Goal: Information Seeking & Learning: Learn about a topic

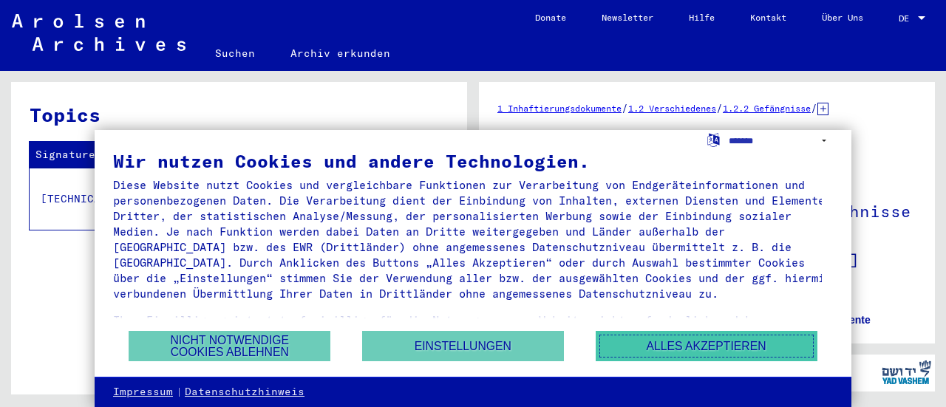
click at [677, 350] on button "Alles akzeptieren" at bounding box center [707, 346] width 222 height 30
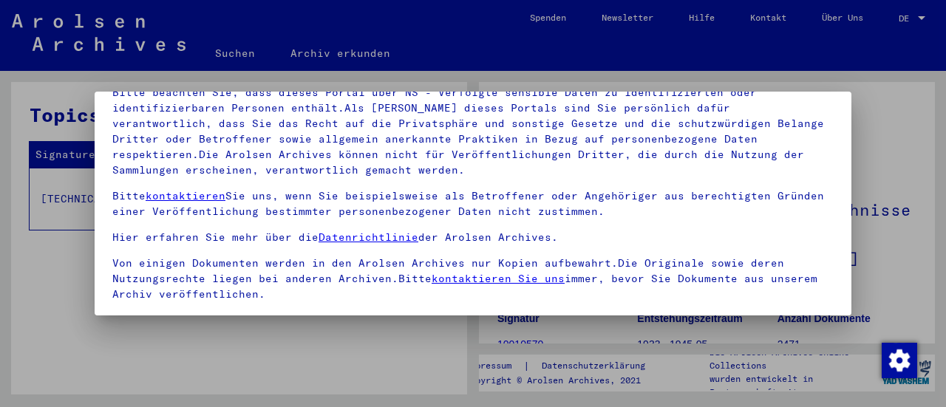
scroll to position [138, 0]
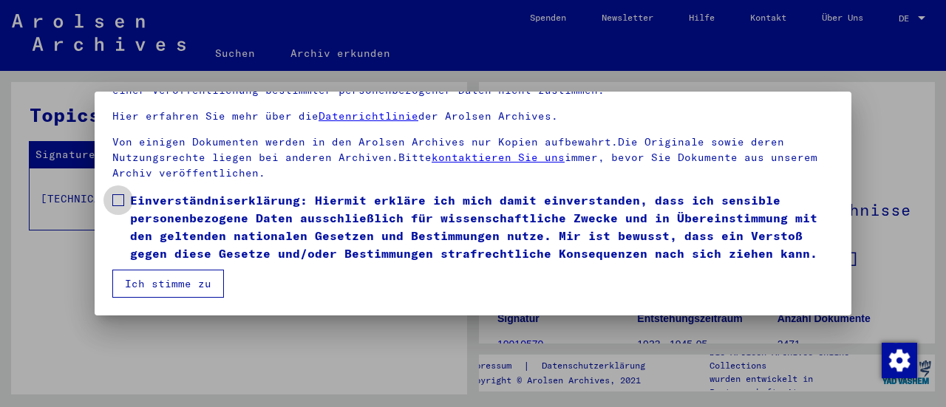
click at [118, 194] on span at bounding box center [118, 200] width 12 height 12
click at [207, 285] on button "Ich stimme zu" at bounding box center [168, 284] width 112 height 28
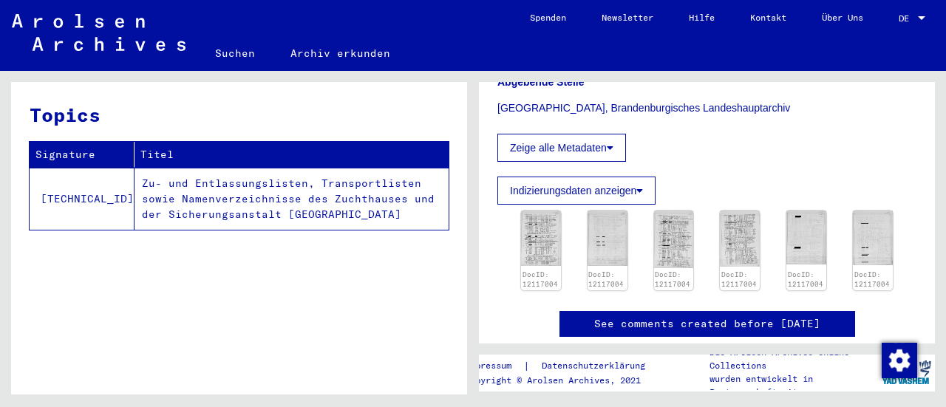
scroll to position [434, 0]
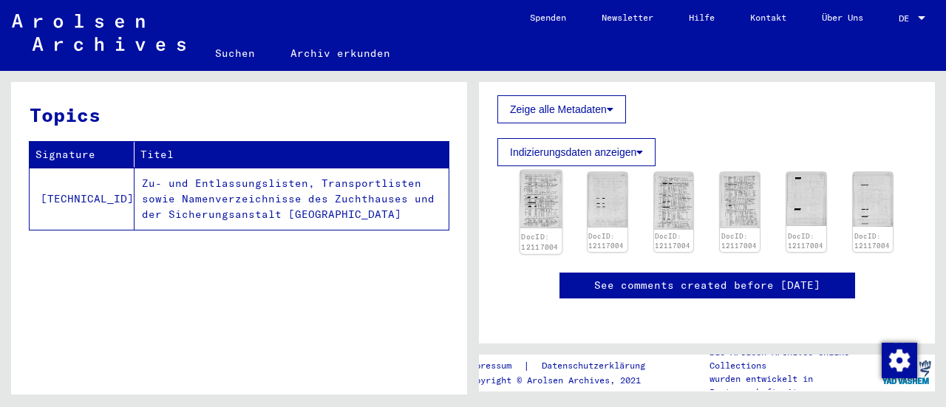
click at [540, 214] on img at bounding box center [542, 200] width 42 height 58
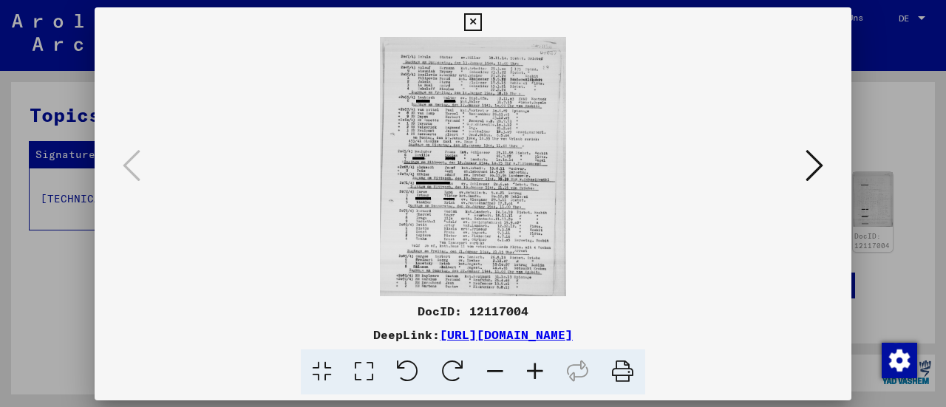
click at [540, 214] on img at bounding box center [473, 167] width 657 height 260
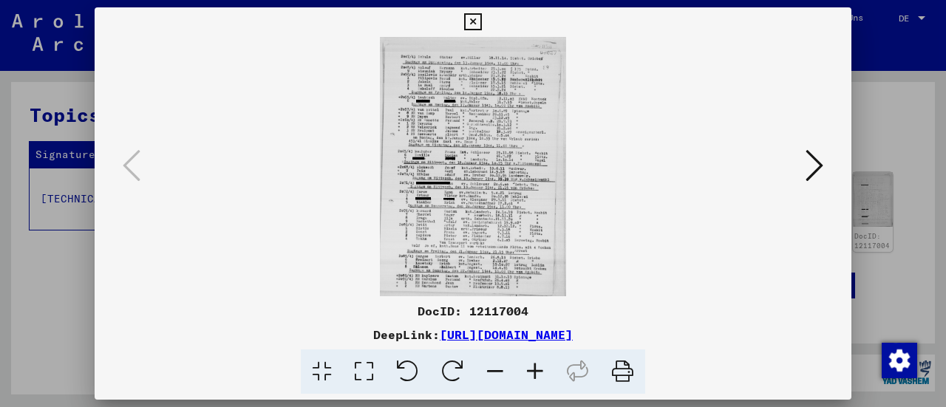
click at [538, 365] on icon at bounding box center [535, 372] width 40 height 45
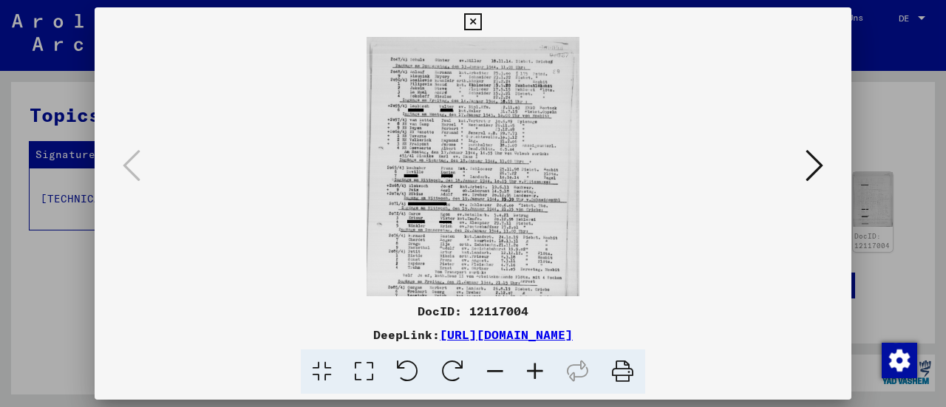
click at [538, 365] on icon at bounding box center [535, 372] width 40 height 45
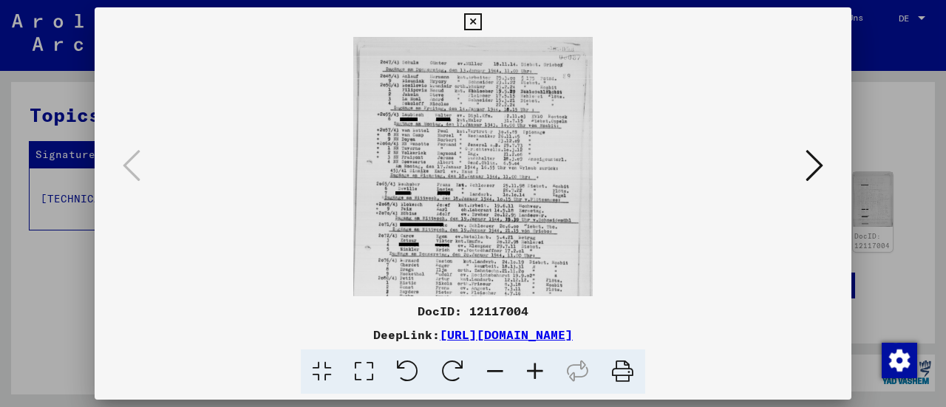
click at [538, 365] on icon at bounding box center [535, 372] width 40 height 45
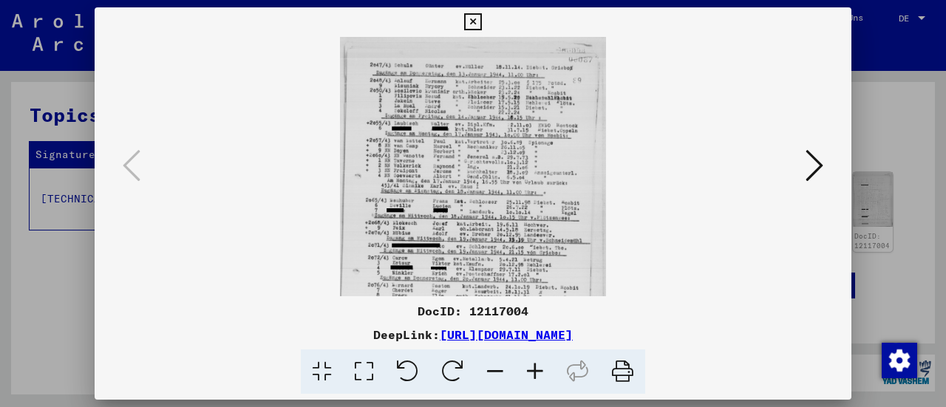
click at [538, 365] on icon at bounding box center [535, 372] width 40 height 45
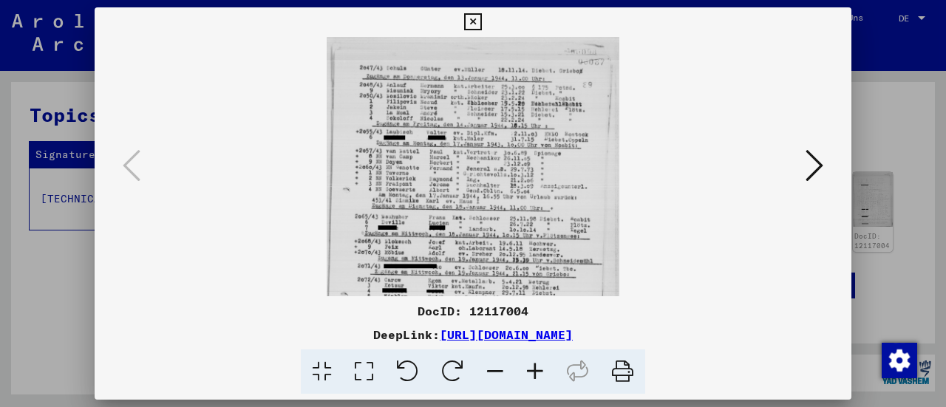
click at [538, 365] on icon at bounding box center [535, 372] width 40 height 45
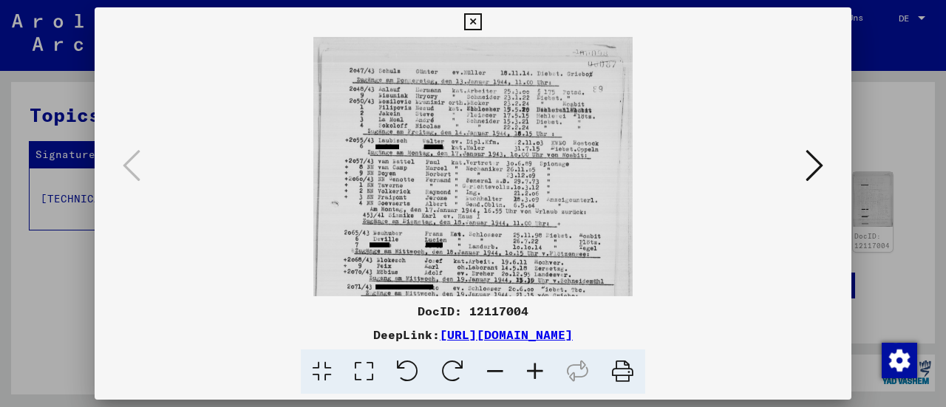
click at [538, 365] on icon at bounding box center [535, 372] width 40 height 45
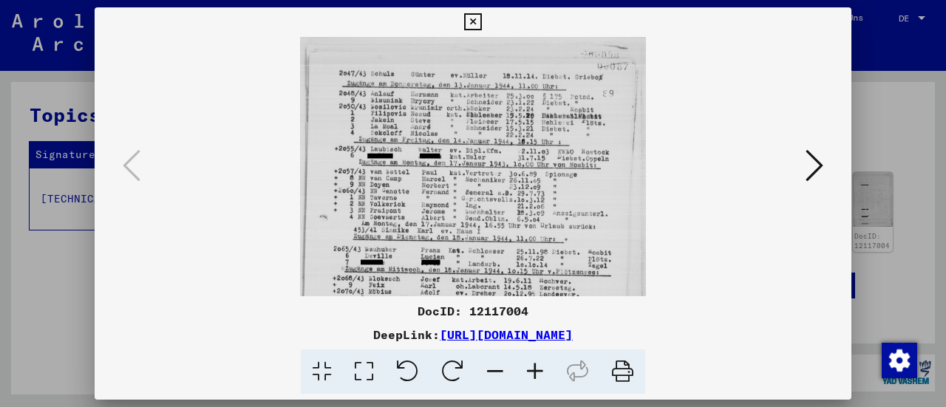
click at [538, 365] on icon at bounding box center [535, 372] width 40 height 45
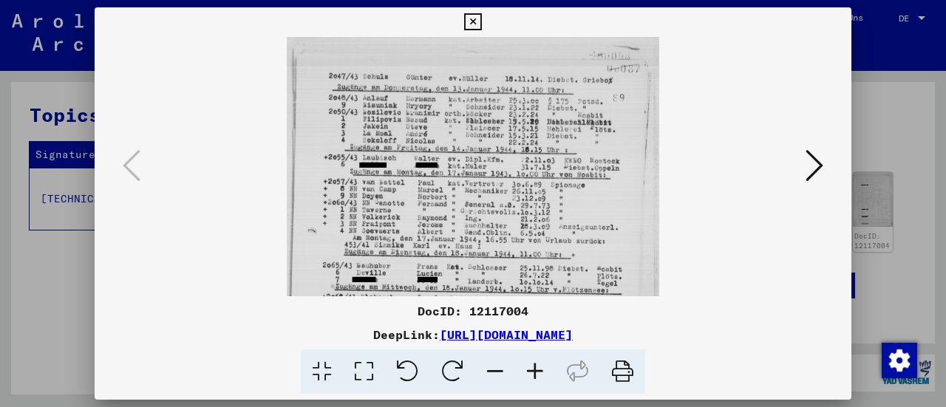
click at [538, 365] on icon at bounding box center [535, 372] width 40 height 45
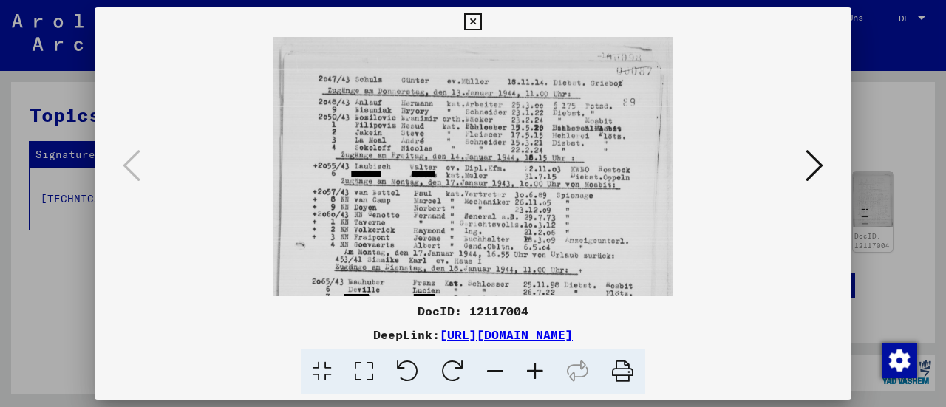
click at [538, 365] on icon at bounding box center [535, 372] width 40 height 45
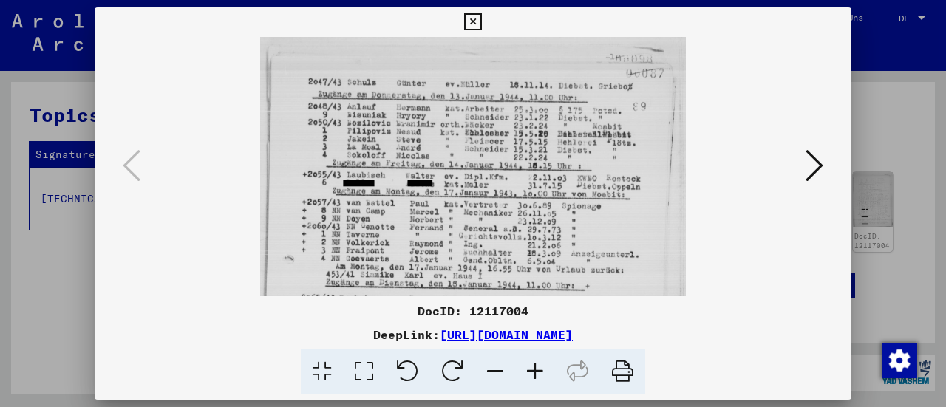
click at [538, 365] on icon at bounding box center [535, 372] width 40 height 45
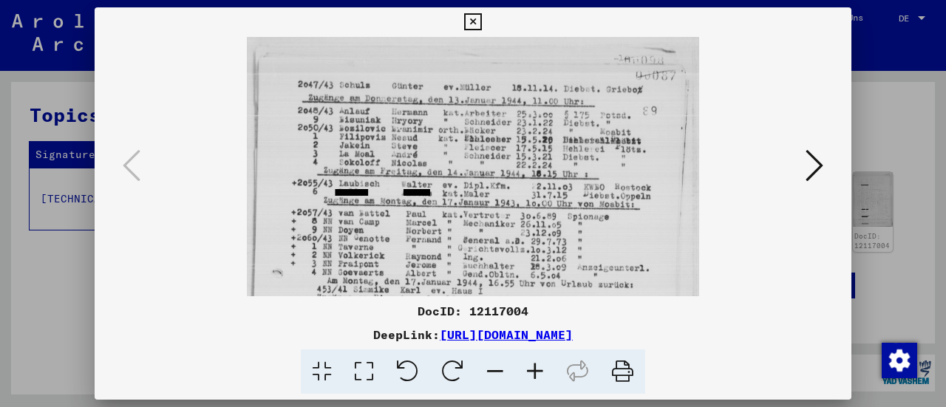
click at [538, 365] on icon at bounding box center [535, 372] width 40 height 45
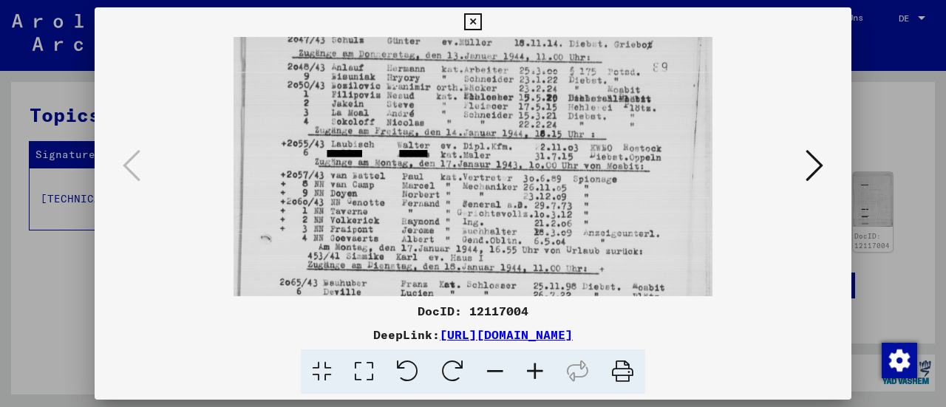
drag, startPoint x: 485, startPoint y: 227, endPoint x: 486, endPoint y: 181, distance: 45.8
click at [486, 181] on img at bounding box center [473, 322] width 479 height 666
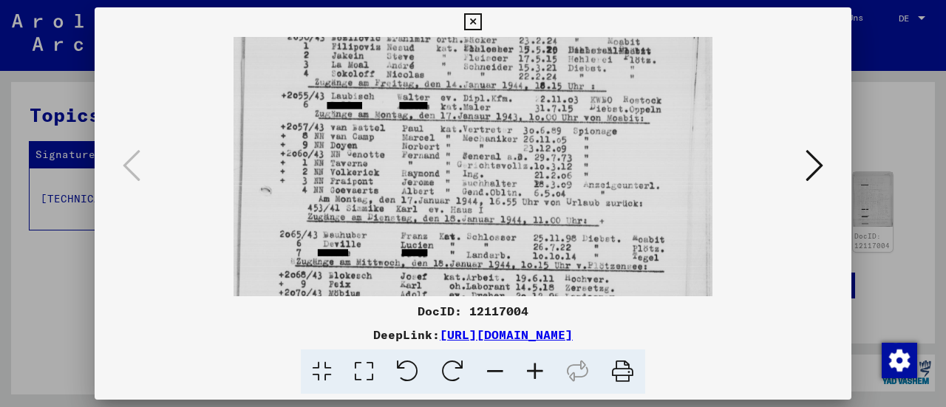
drag, startPoint x: 489, startPoint y: 205, endPoint x: 485, endPoint y: 158, distance: 46.8
click at [485, 158] on img at bounding box center [473, 274] width 479 height 666
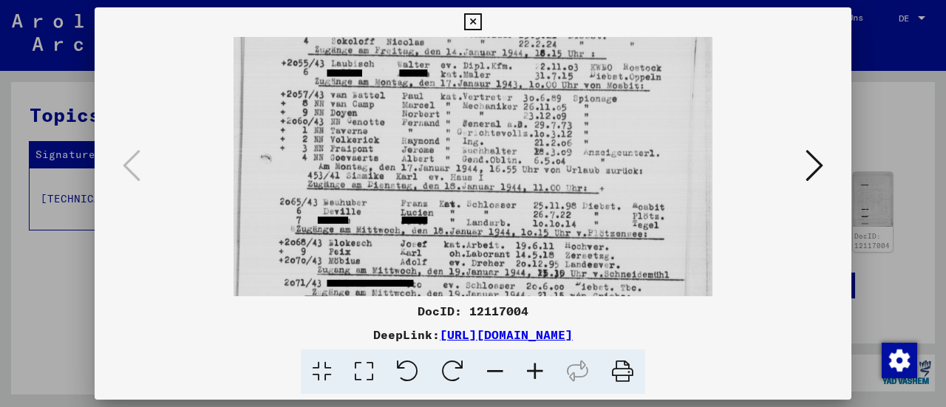
drag, startPoint x: 481, startPoint y: 206, endPoint x: 482, endPoint y: 177, distance: 29.6
click at [482, 177] on img at bounding box center [473, 241] width 479 height 666
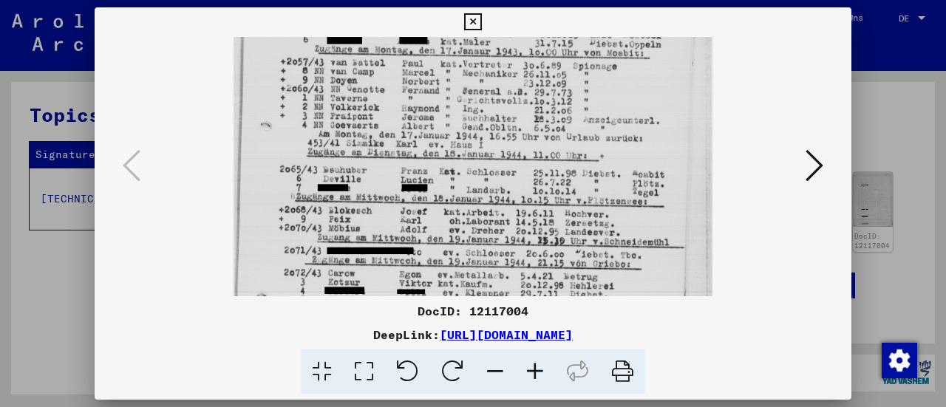
drag, startPoint x: 475, startPoint y: 202, endPoint x: 472, endPoint y: 169, distance: 32.7
click at [472, 169] on img at bounding box center [473, 209] width 479 height 666
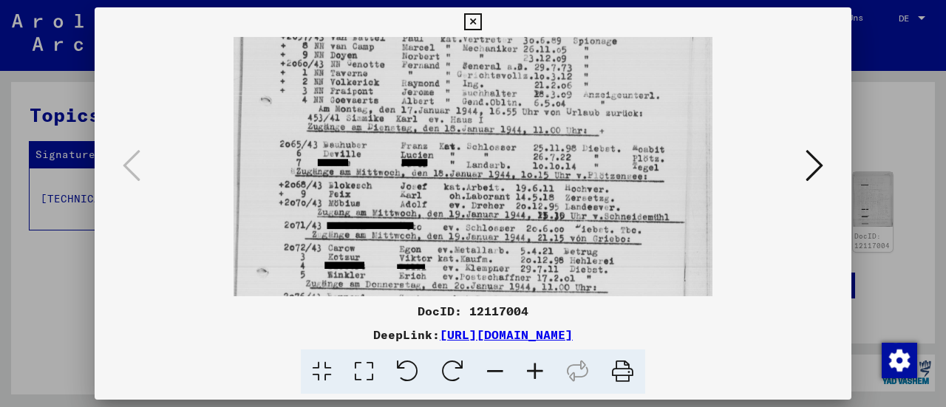
drag, startPoint x: 470, startPoint y: 202, endPoint x: 470, endPoint y: 184, distance: 17.8
click at [469, 180] on img at bounding box center [473, 184] width 479 height 666
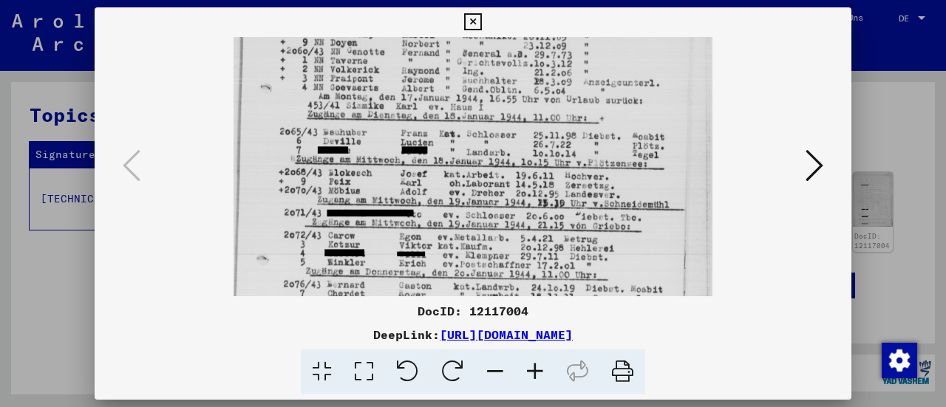
click at [469, 183] on img at bounding box center [473, 171] width 479 height 666
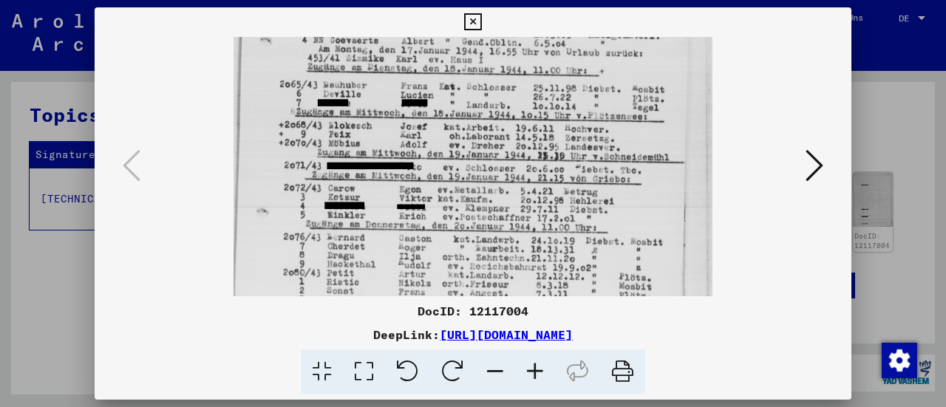
drag, startPoint x: 470, startPoint y: 208, endPoint x: 468, endPoint y: 160, distance: 47.4
click at [468, 160] on img at bounding box center [473, 124] width 479 height 666
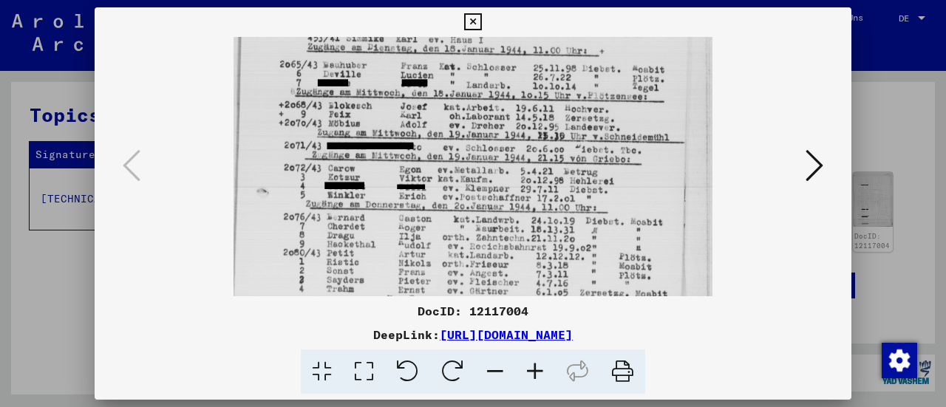
drag, startPoint x: 464, startPoint y: 208, endPoint x: 463, endPoint y: 188, distance: 20.0
click at [463, 188] on img at bounding box center [473, 104] width 479 height 666
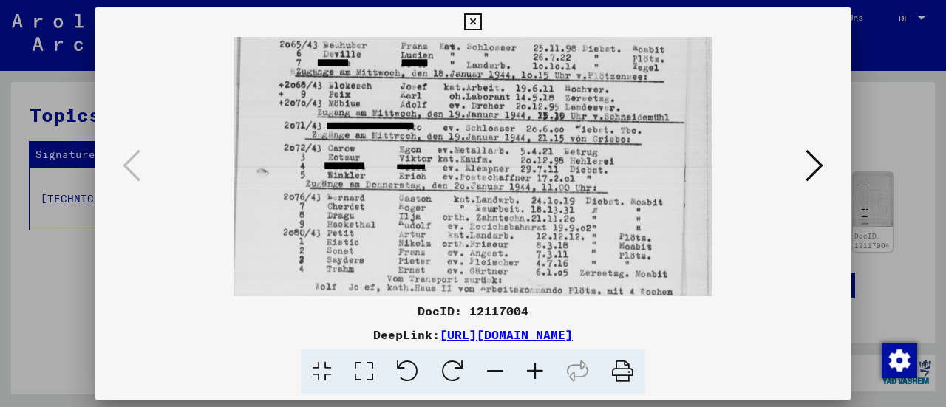
drag, startPoint x: 461, startPoint y: 226, endPoint x: 461, endPoint y: 208, distance: 17.8
click at [461, 208] on img at bounding box center [473, 84] width 479 height 666
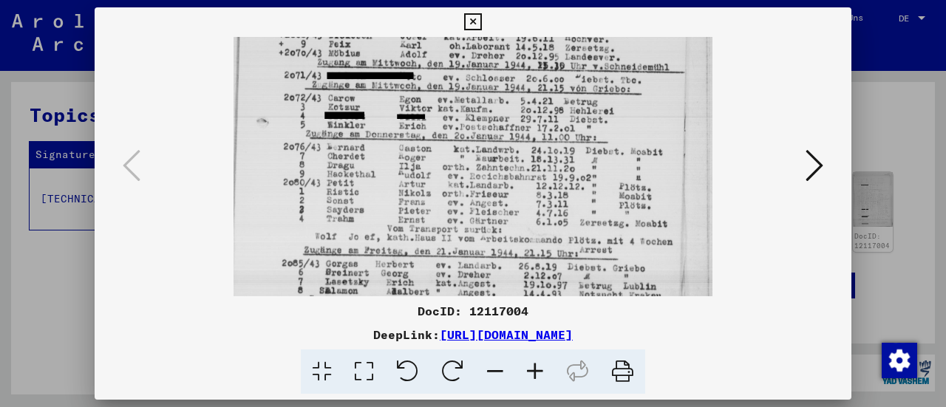
drag, startPoint x: 461, startPoint y: 226, endPoint x: 456, endPoint y: 175, distance: 51.3
click at [456, 175] on img at bounding box center [473, 34] width 479 height 666
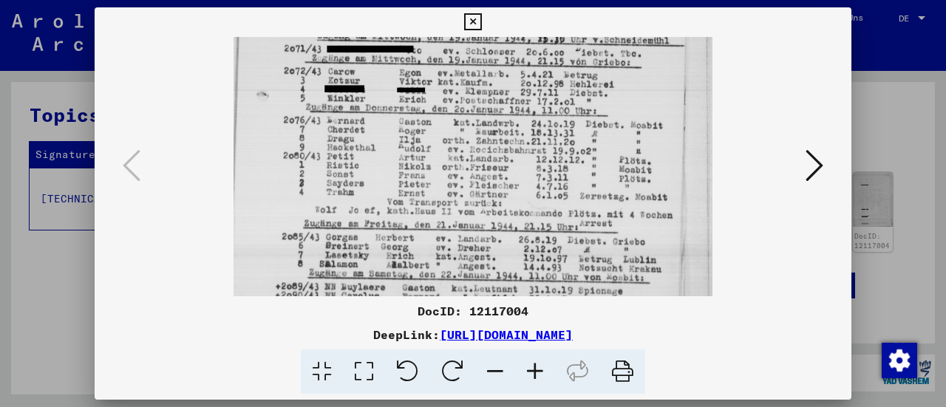
drag, startPoint x: 456, startPoint y: 177, endPoint x: 455, endPoint y: 151, distance: 25.9
click at [455, 151] on img at bounding box center [473, 7] width 479 height 666
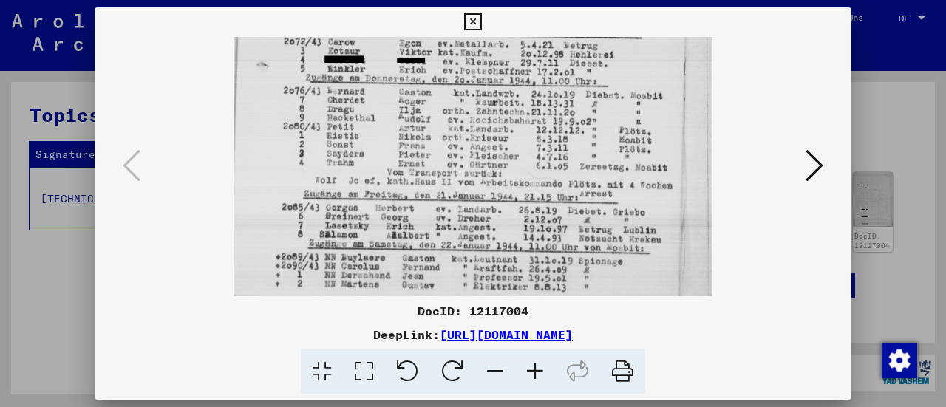
drag, startPoint x: 451, startPoint y: 192, endPoint x: 452, endPoint y: 163, distance: 28.1
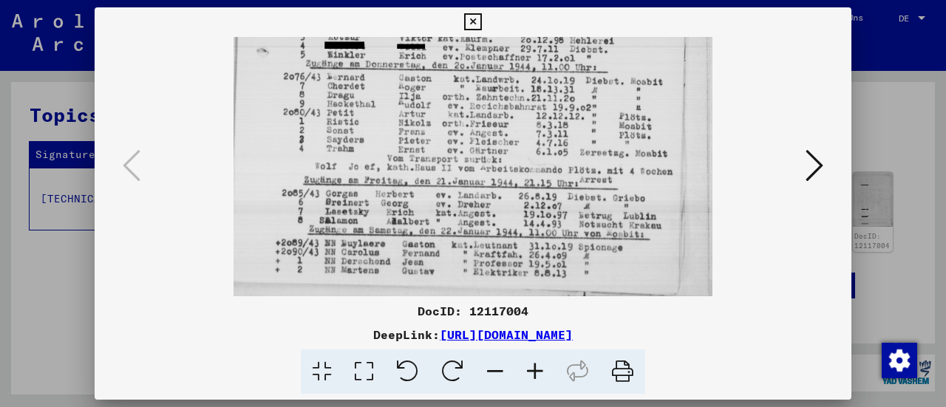
drag, startPoint x: 448, startPoint y: 204, endPoint x: 448, endPoint y: 186, distance: 18.5
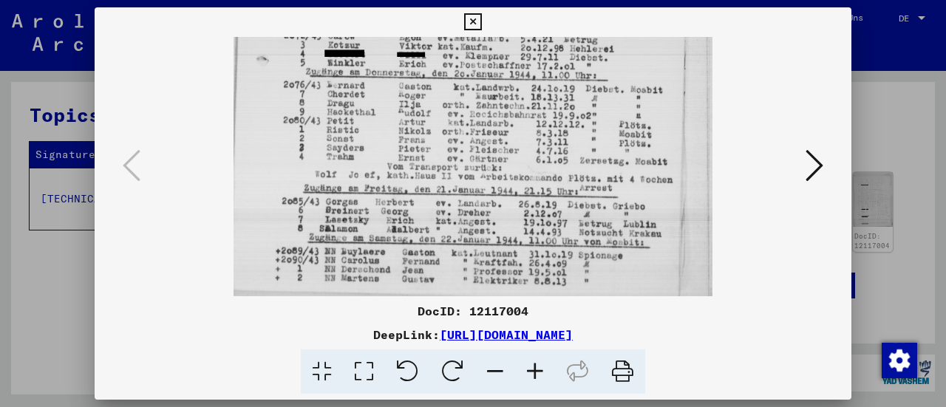
drag, startPoint x: 478, startPoint y: 167, endPoint x: 477, endPoint y: 180, distance: 13.3
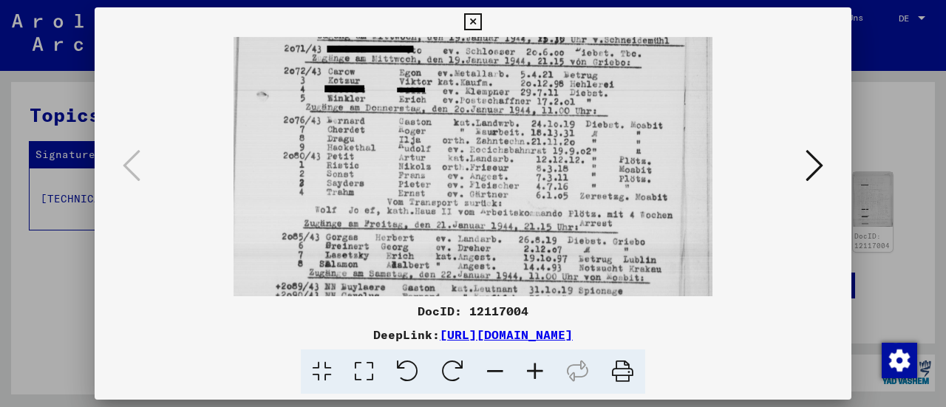
click at [479, 178] on img at bounding box center [473, 7] width 479 height 666
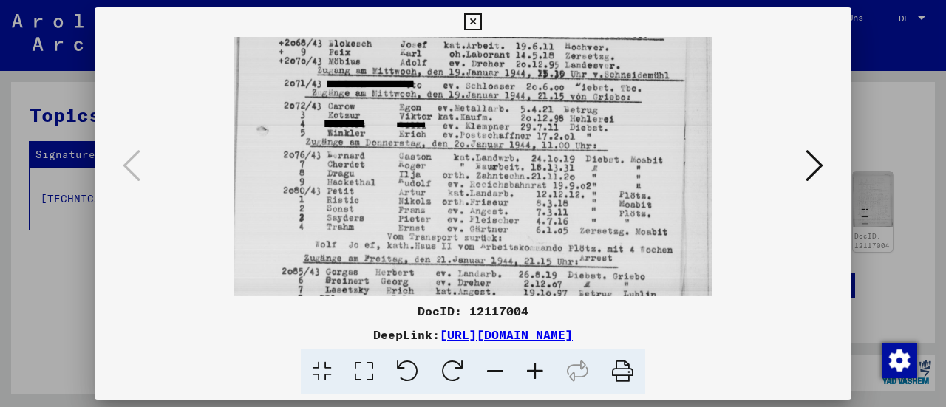
click at [479, 196] on img at bounding box center [473, 42] width 479 height 666
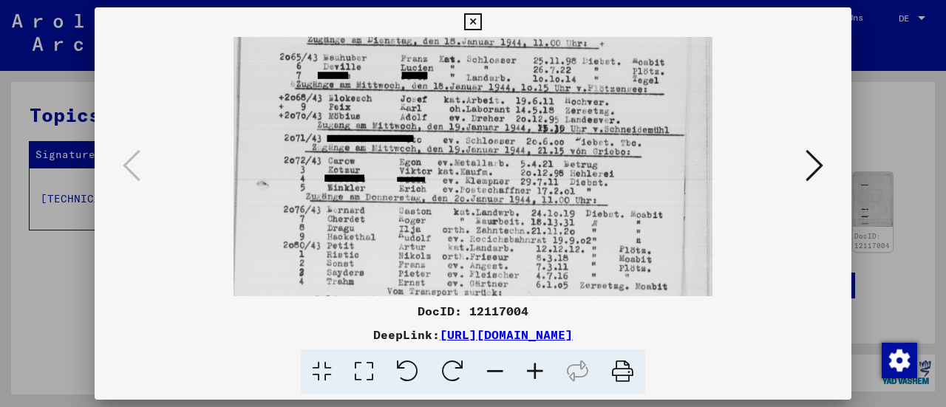
drag, startPoint x: 479, startPoint y: 150, endPoint x: 474, endPoint y: 206, distance: 56.4
click at [474, 206] on img at bounding box center [473, 96] width 479 height 666
click at [480, 192] on img at bounding box center [473, 96] width 479 height 666
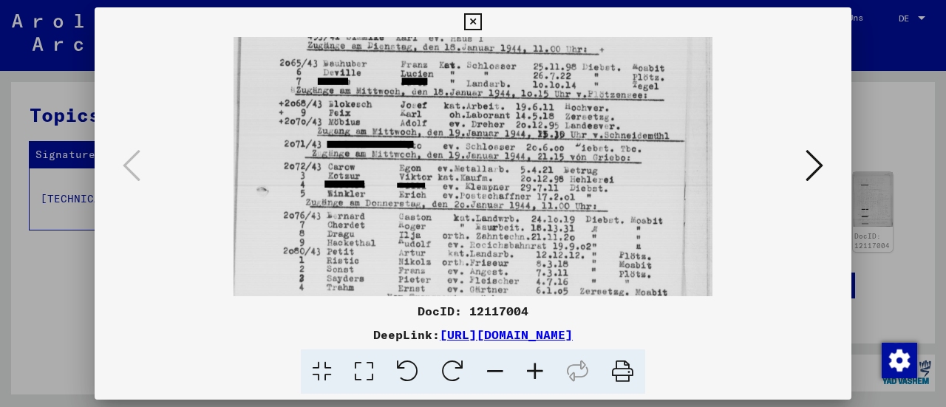
scroll to position [239, 0]
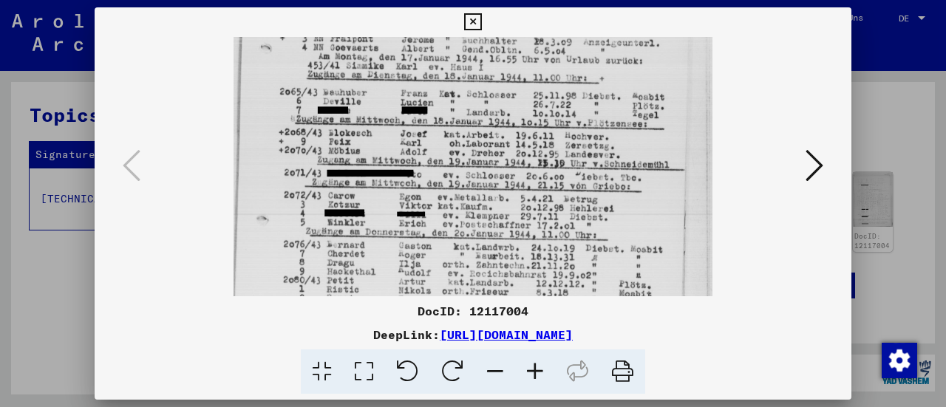
drag, startPoint x: 478, startPoint y: 177, endPoint x: 476, endPoint y: 206, distance: 29.6
click at [476, 206] on img at bounding box center [473, 131] width 479 height 666
click at [477, 207] on img at bounding box center [473, 131] width 479 height 666
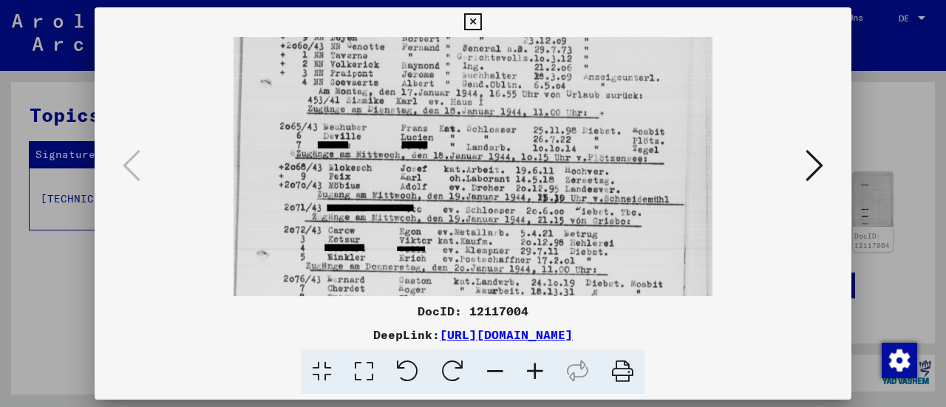
click at [475, 221] on img at bounding box center [473, 166] width 479 height 666
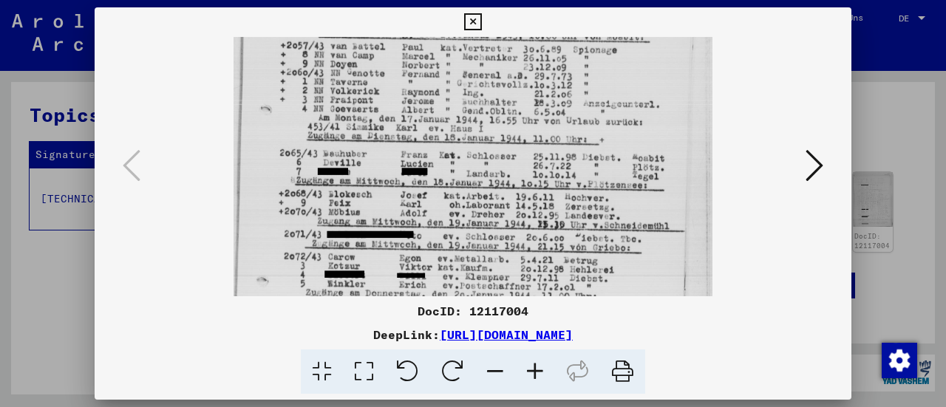
drag, startPoint x: 479, startPoint y: 183, endPoint x: 478, endPoint y: 212, distance: 29.6
click at [478, 212] on img at bounding box center [473, 193] width 479 height 666
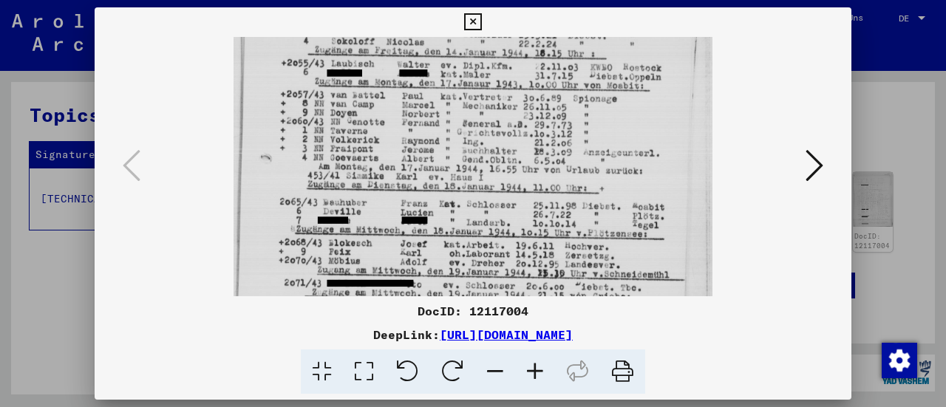
drag, startPoint x: 478, startPoint y: 172, endPoint x: 475, endPoint y: 221, distance: 48.9
click at [475, 221] on img at bounding box center [473, 241] width 479 height 666
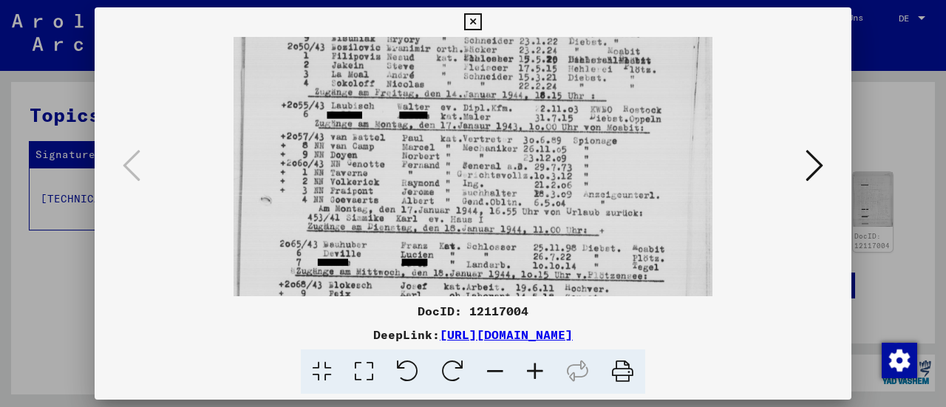
drag, startPoint x: 474, startPoint y: 178, endPoint x: 473, endPoint y: 223, distance: 44.4
click at [473, 223] on img at bounding box center [473, 283] width 479 height 666
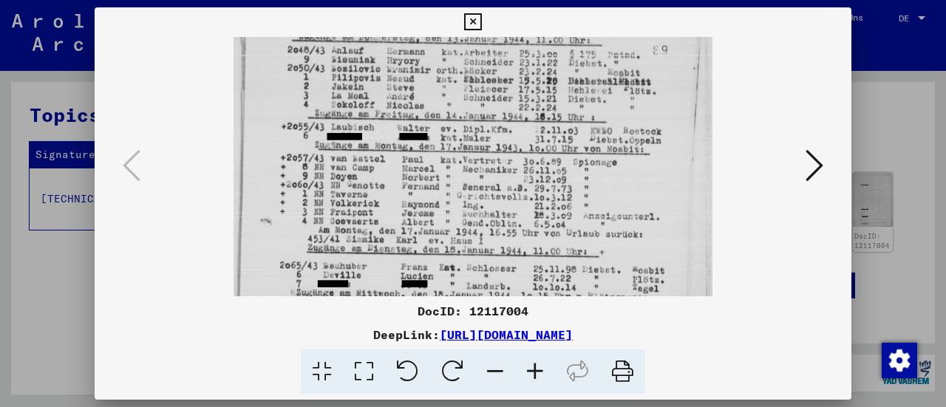
click at [478, 202] on img at bounding box center [473, 305] width 479 height 666
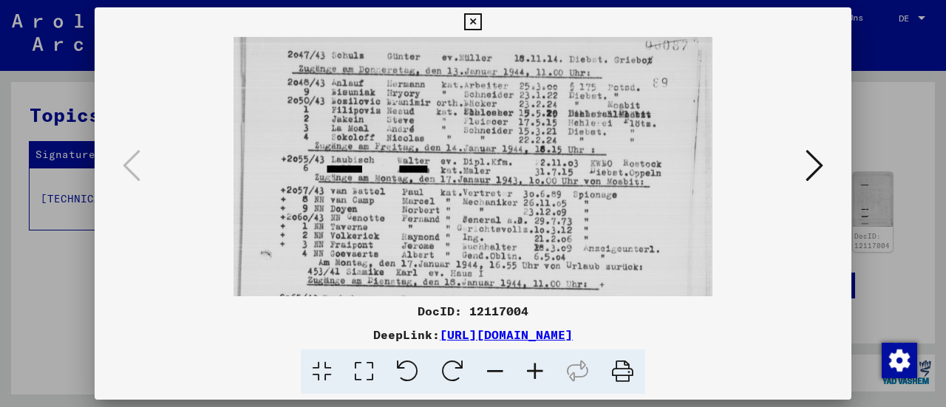
drag, startPoint x: 475, startPoint y: 166, endPoint x: 475, endPoint y: 176, distance: 10.4
click at [475, 176] on img at bounding box center [473, 337] width 479 height 666
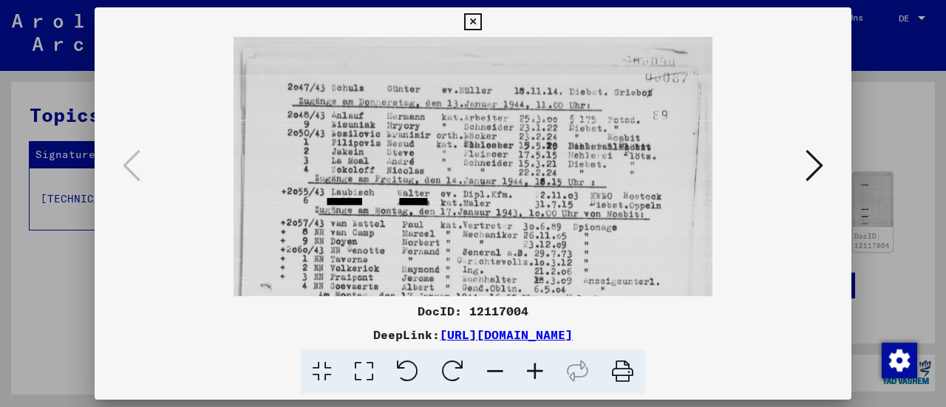
drag, startPoint x: 473, startPoint y: 143, endPoint x: 471, endPoint y: 189, distance: 45.2
click at [471, 189] on img at bounding box center [473, 370] width 479 height 666
click at [472, 188] on img at bounding box center [473, 368] width 479 height 666
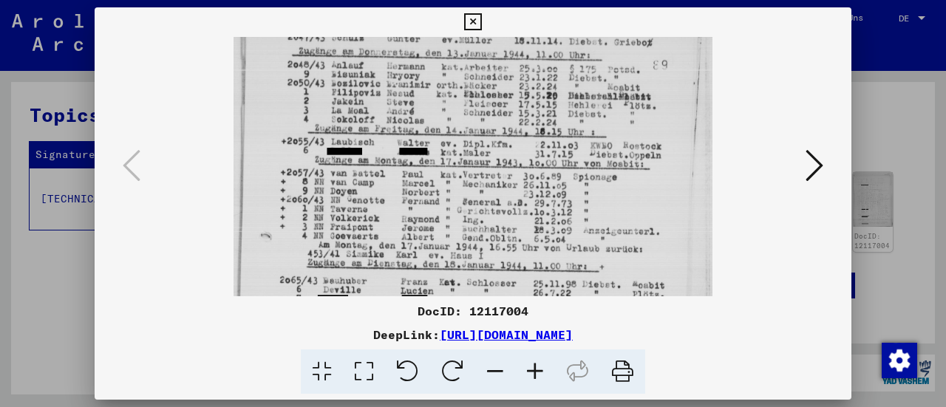
drag, startPoint x: 469, startPoint y: 196, endPoint x: 463, endPoint y: 148, distance: 48.4
click at [463, 148] on img at bounding box center [473, 320] width 479 height 666
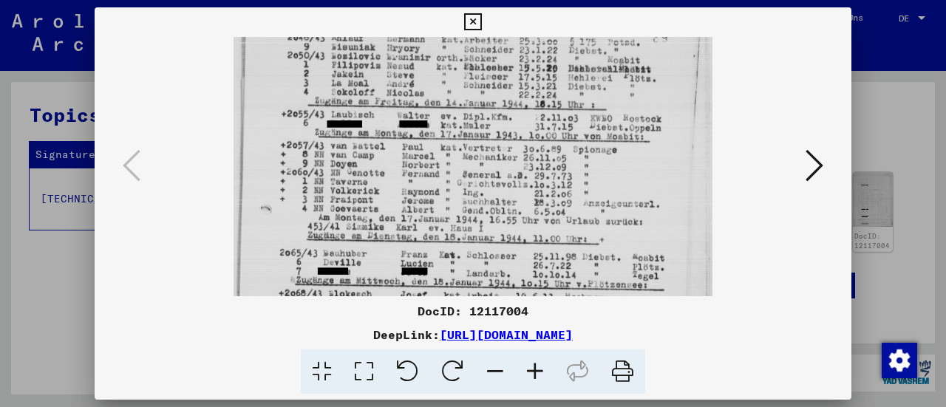
click at [455, 163] on img at bounding box center [473, 292] width 479 height 666
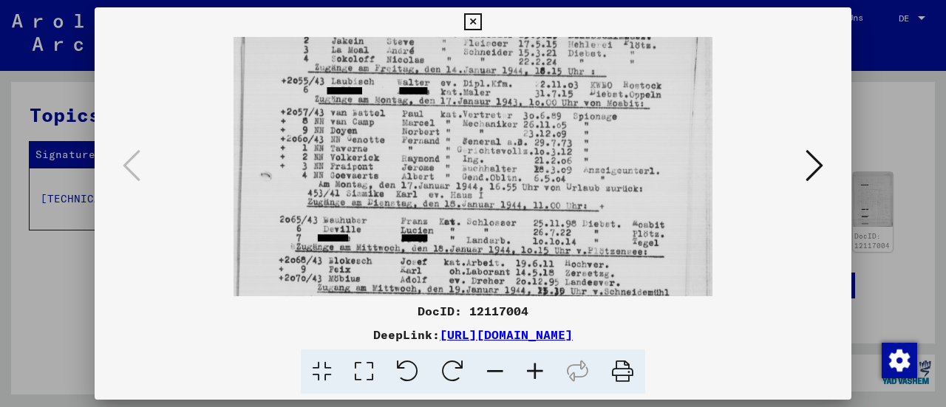
drag, startPoint x: 464, startPoint y: 223, endPoint x: 466, endPoint y: 190, distance: 32.6
click at [466, 190] on img at bounding box center [473, 259] width 479 height 666
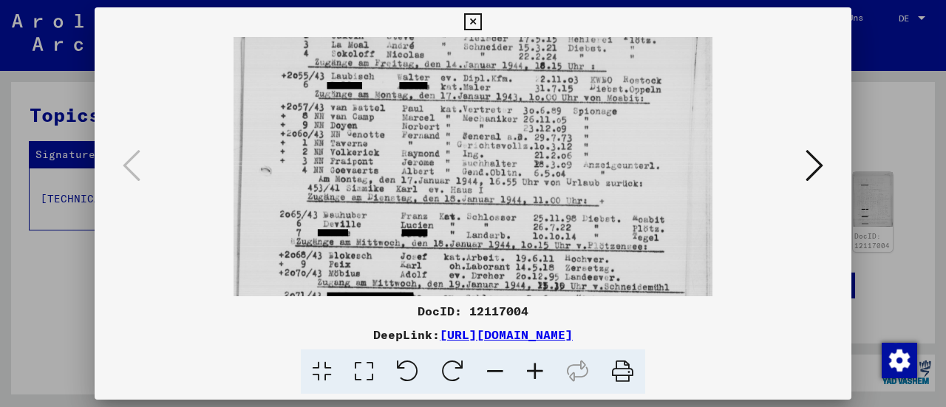
click at [464, 203] on img at bounding box center [473, 254] width 479 height 666
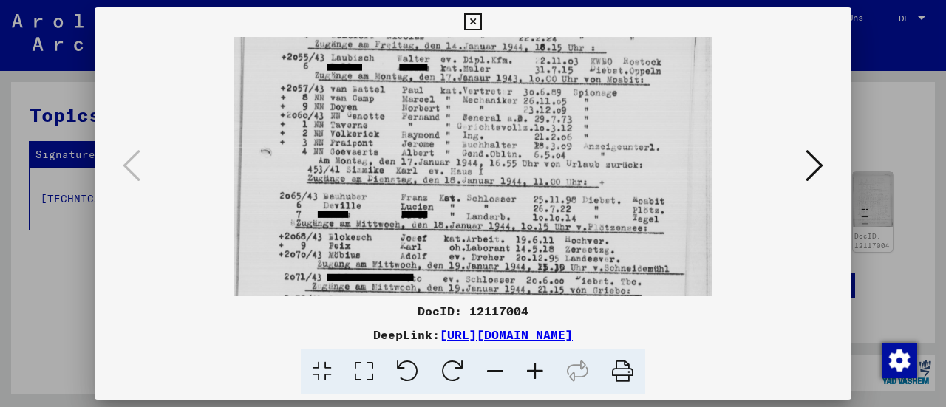
drag, startPoint x: 464, startPoint y: 203, endPoint x: 464, endPoint y: 187, distance: 16.3
click at [464, 187] on img at bounding box center [473, 235] width 479 height 666
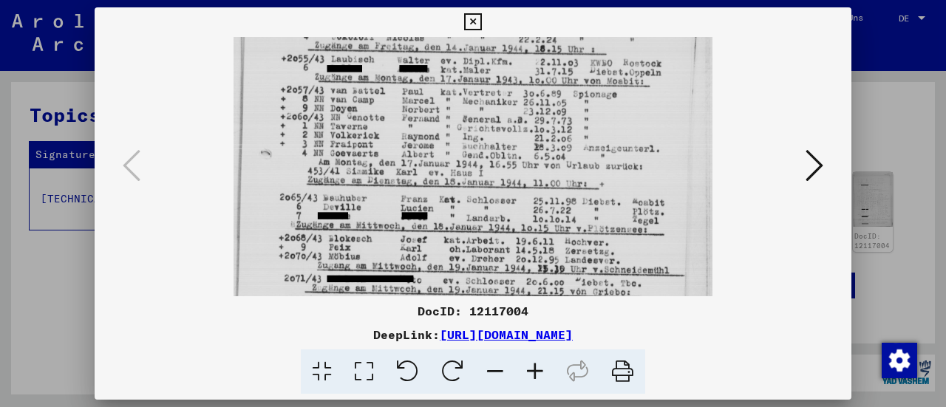
click at [463, 174] on img at bounding box center [473, 237] width 479 height 666
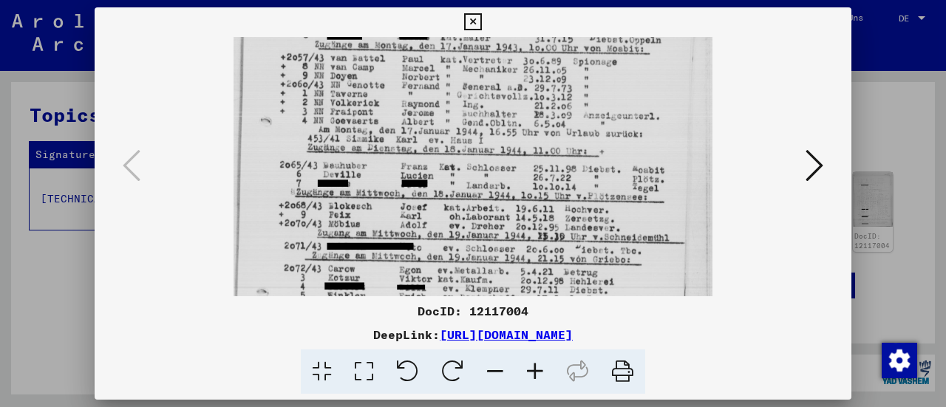
drag, startPoint x: 460, startPoint y: 185, endPoint x: 458, endPoint y: 155, distance: 30.4
click at [458, 155] on img at bounding box center [473, 204] width 479 height 666
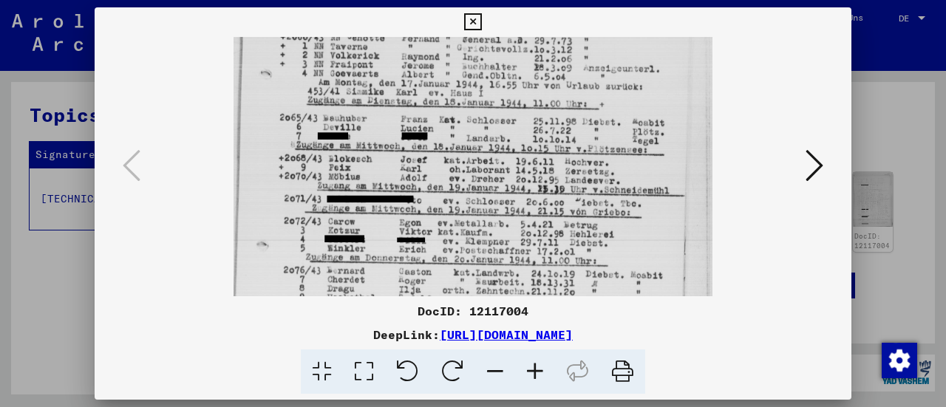
drag, startPoint x: 458, startPoint y: 167, endPoint x: 460, endPoint y: 121, distance: 46.6
click at [460, 121] on img at bounding box center [473, 157] width 479 height 666
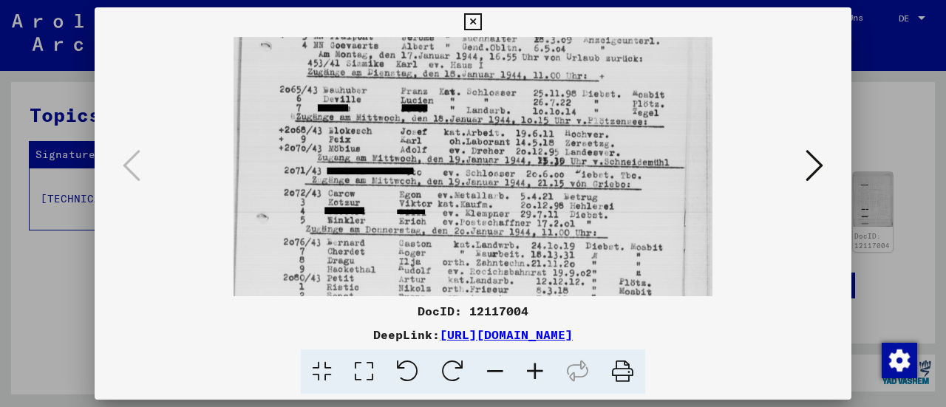
drag, startPoint x: 457, startPoint y: 163, endPoint x: 457, endPoint y: 137, distance: 26.6
click at [457, 137] on img at bounding box center [473, 129] width 479 height 666
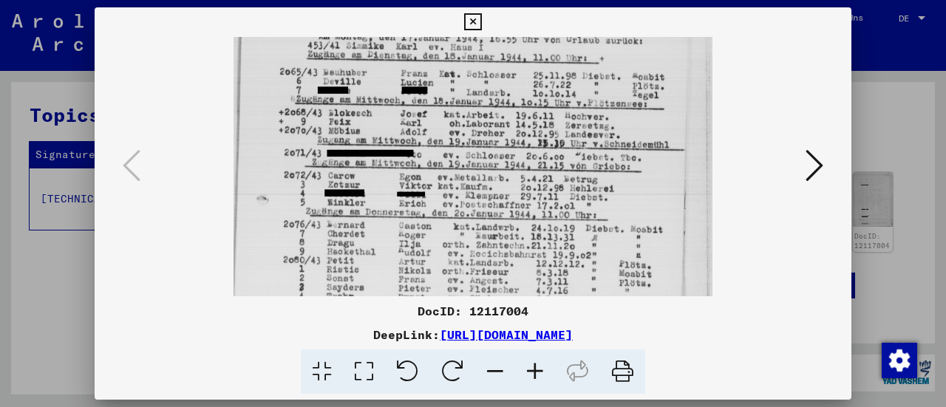
drag, startPoint x: 454, startPoint y: 162, endPoint x: 454, endPoint y: 154, distance: 8.1
click at [454, 154] on img at bounding box center [473, 111] width 479 height 666
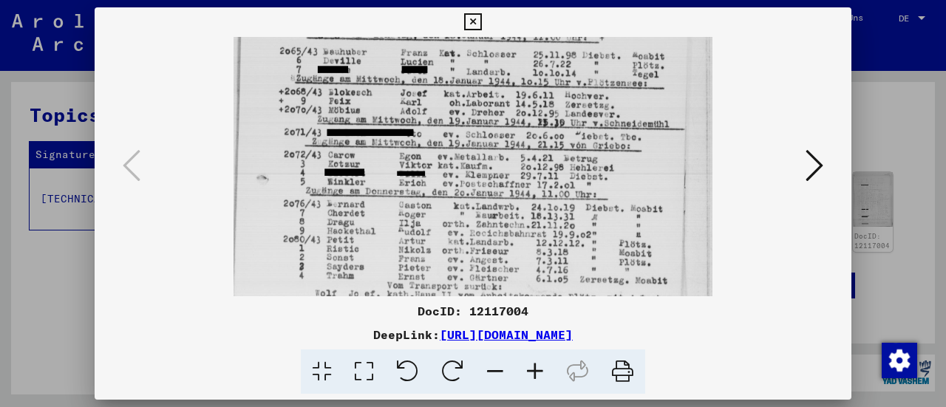
scroll to position [281, 0]
drag, startPoint x: 456, startPoint y: 184, endPoint x: 459, endPoint y: 163, distance: 21.6
click at [459, 163] on img at bounding box center [473, 89] width 479 height 666
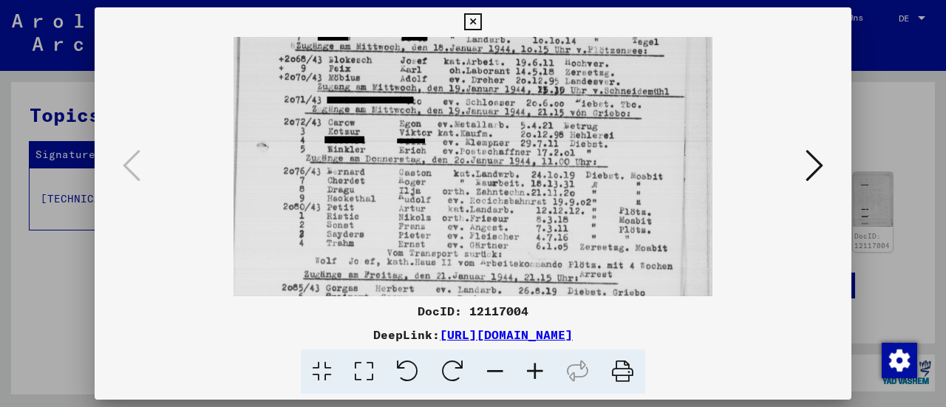
click at [457, 165] on img at bounding box center [473, 58] width 479 height 666
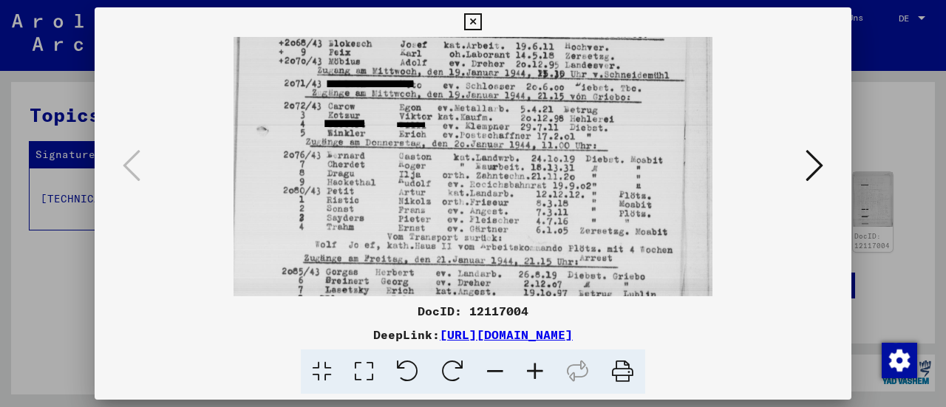
drag, startPoint x: 463, startPoint y: 209, endPoint x: 464, endPoint y: 192, distance: 17.0
click at [464, 192] on img at bounding box center [473, 42] width 479 height 666
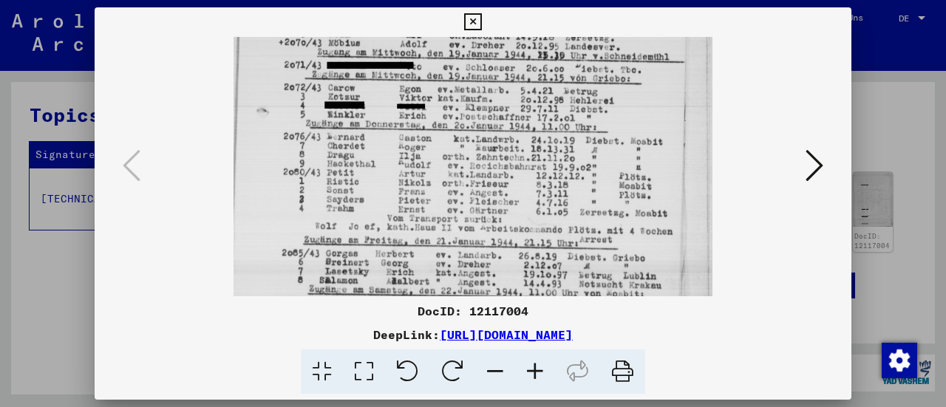
drag, startPoint x: 464, startPoint y: 195, endPoint x: 464, endPoint y: 177, distance: 17.7
click at [464, 177] on img at bounding box center [473, 23] width 479 height 666
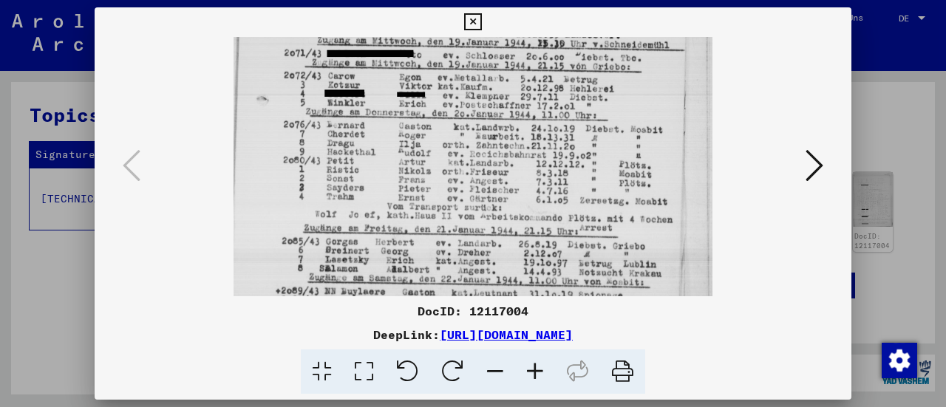
drag
click at [463, 178] on img at bounding box center [473, 11] width 479 height 666
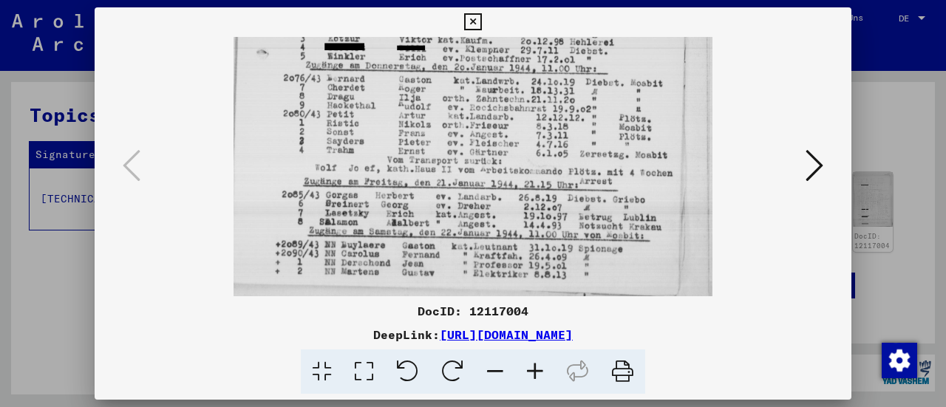
drag, startPoint x: 457, startPoint y: 218, endPoint x: 460, endPoint y: 177, distance: 41.5
click at [813, 165] on icon at bounding box center [815, 165] width 18 height 35
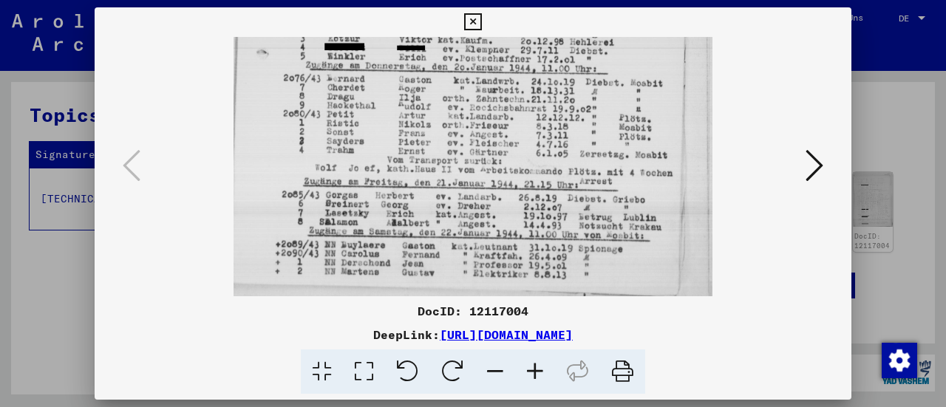
scroll to position [0, 0]
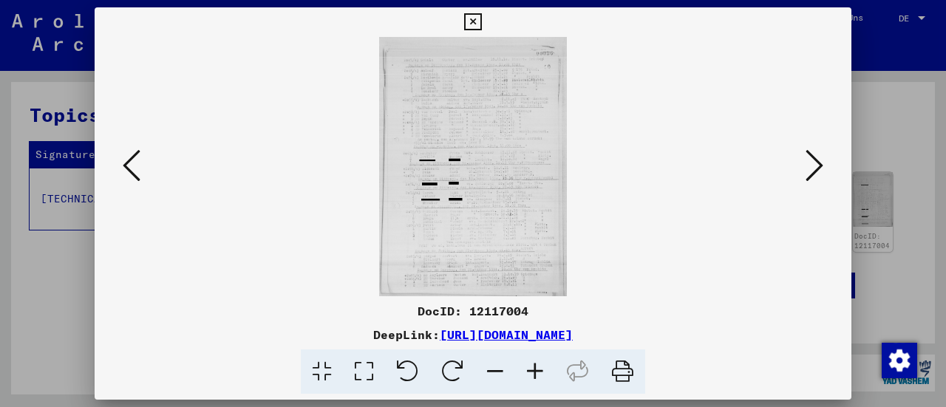
click at [531, 373] on icon at bounding box center [535, 372] width 40 height 45
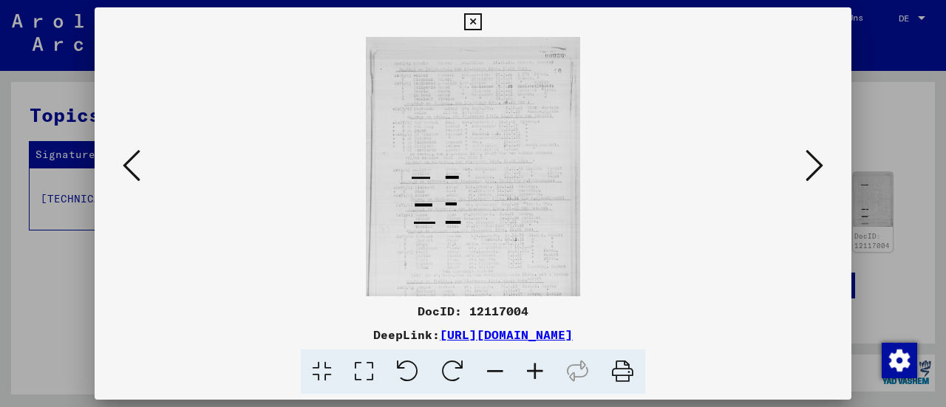
click at [531, 373] on icon at bounding box center [535, 372] width 40 height 45
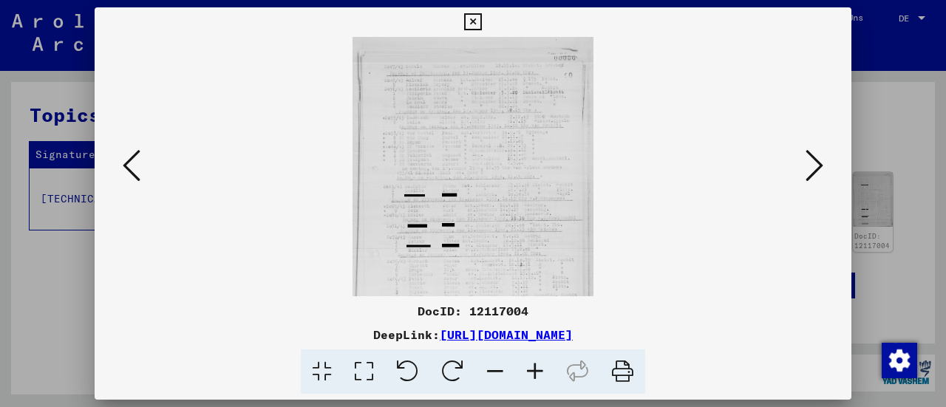
click at [531, 373] on icon at bounding box center [535, 372] width 40 height 45
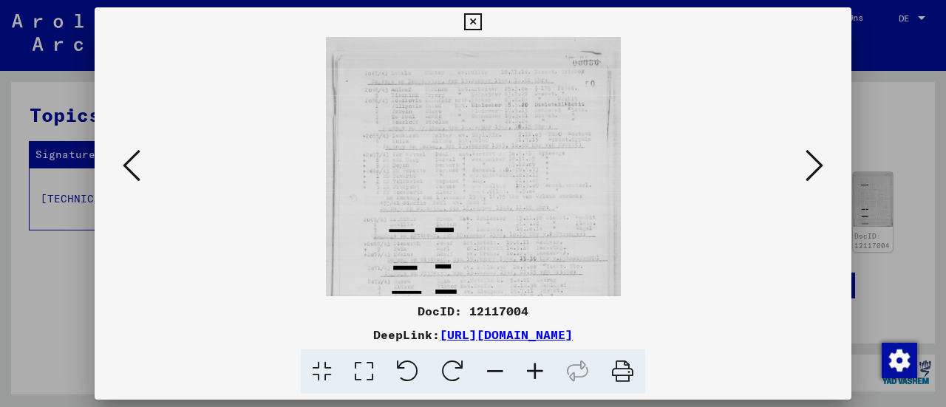
click at [531, 373] on icon at bounding box center [535, 372] width 40 height 45
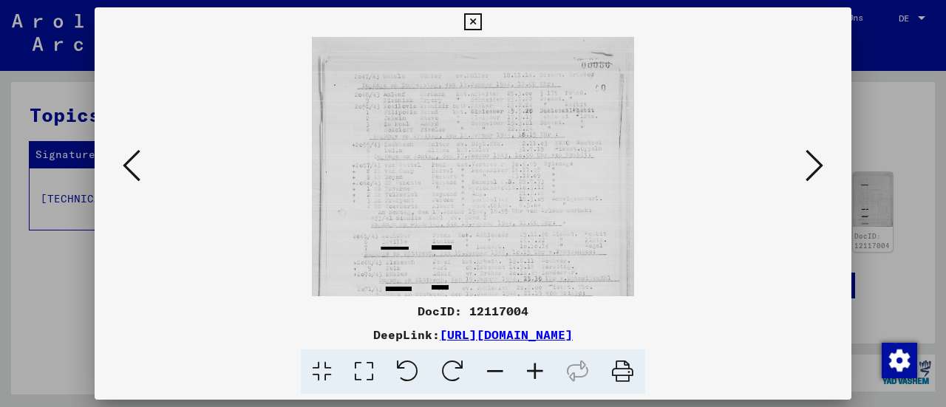
click at [531, 373] on icon at bounding box center [535, 372] width 40 height 45
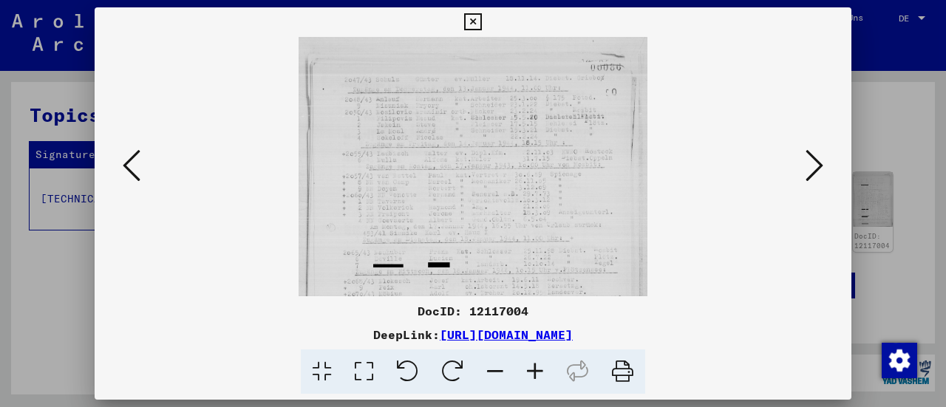
click at [531, 373] on icon at bounding box center [535, 372] width 40 height 45
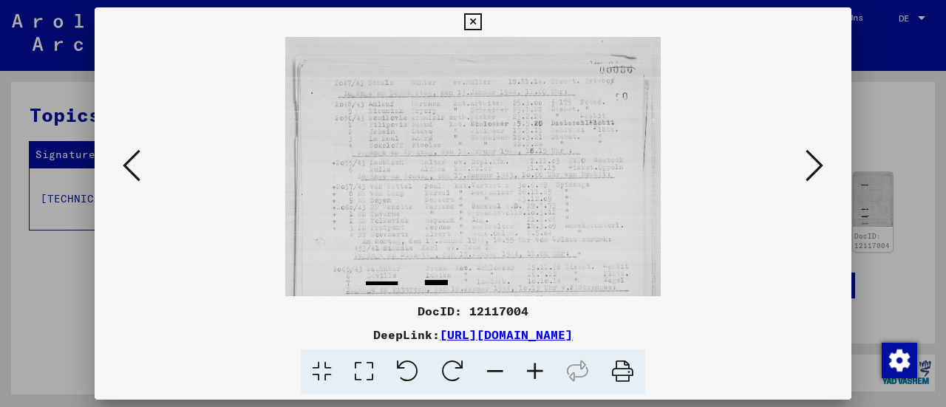
click at [531, 373] on icon at bounding box center [535, 372] width 40 height 45
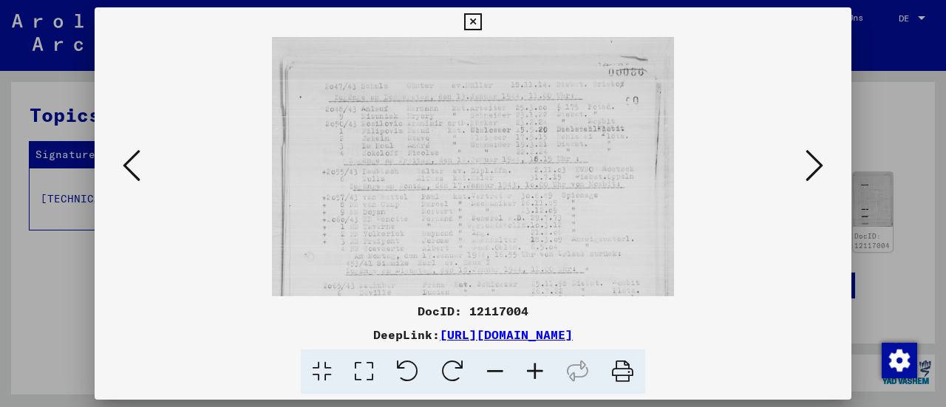
click at [531, 373] on icon at bounding box center [535, 372] width 40 height 45
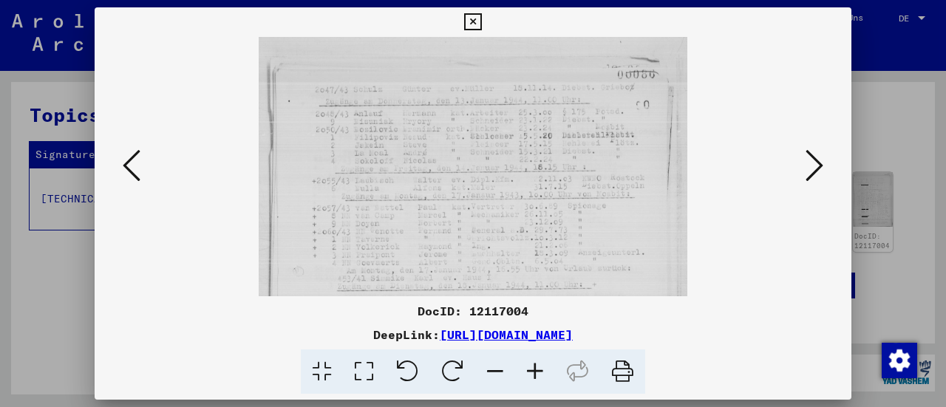
click at [531, 373] on icon at bounding box center [535, 372] width 40 height 45
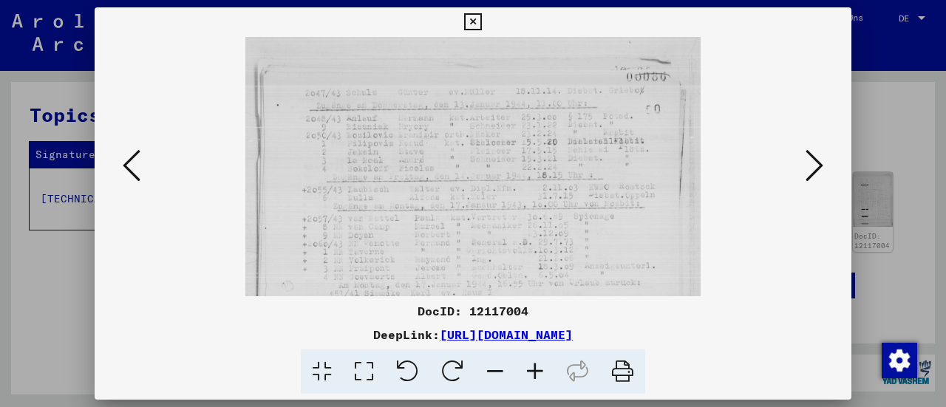
click at [531, 373] on icon at bounding box center [535, 372] width 40 height 45
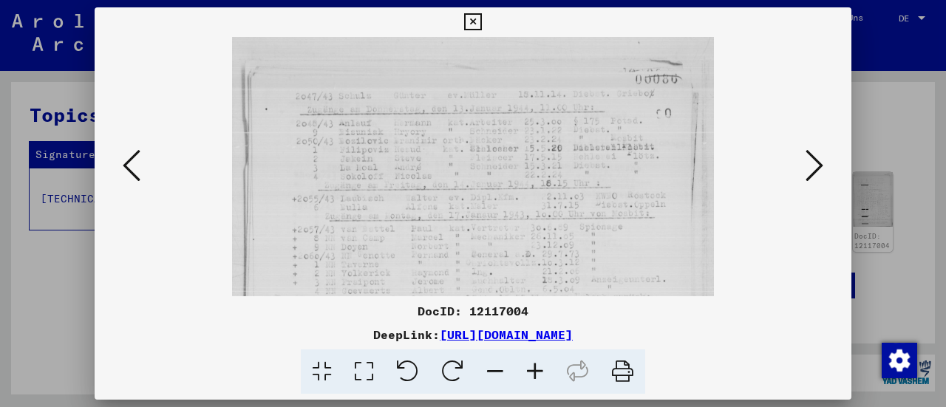
click at [531, 373] on icon at bounding box center [535, 372] width 40 height 45
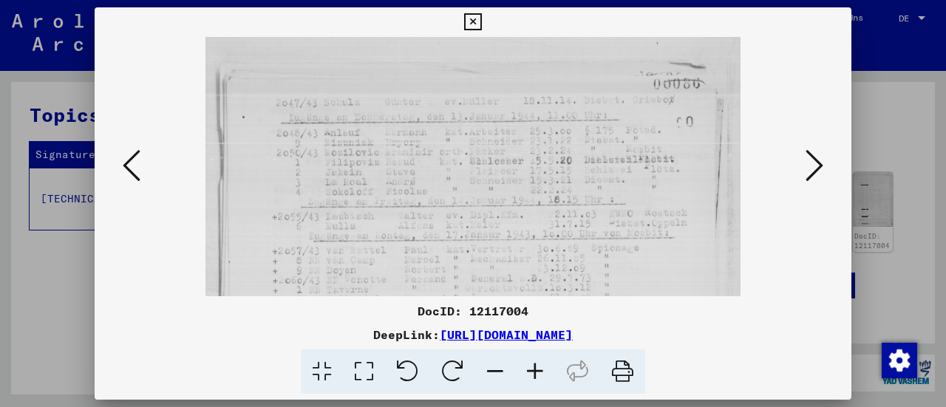
click at [531, 373] on icon at bounding box center [535, 372] width 40 height 45
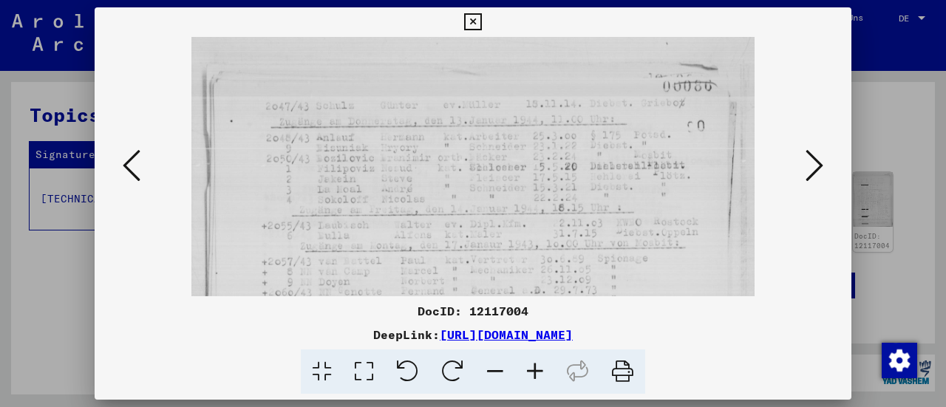
click at [531, 373] on icon at bounding box center [535, 372] width 40 height 45
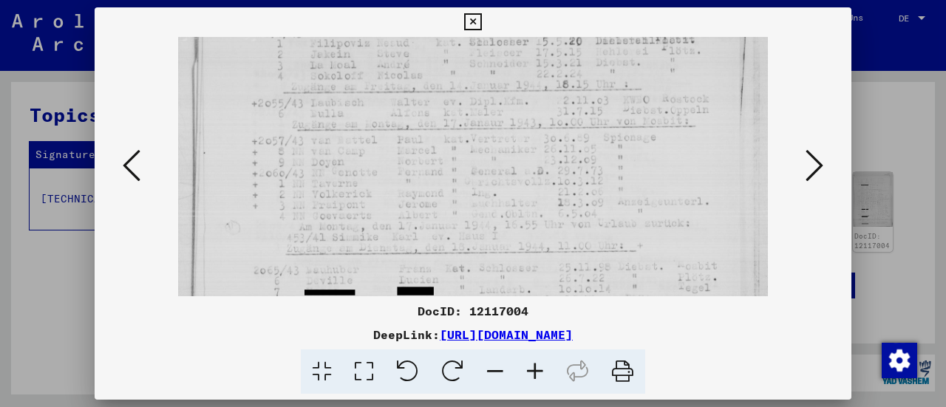
drag, startPoint x: 513, startPoint y: 223, endPoint x: 519, endPoint y: 122, distance: 100.7
click at [519, 122] on img at bounding box center [472, 312] width 589 height 814
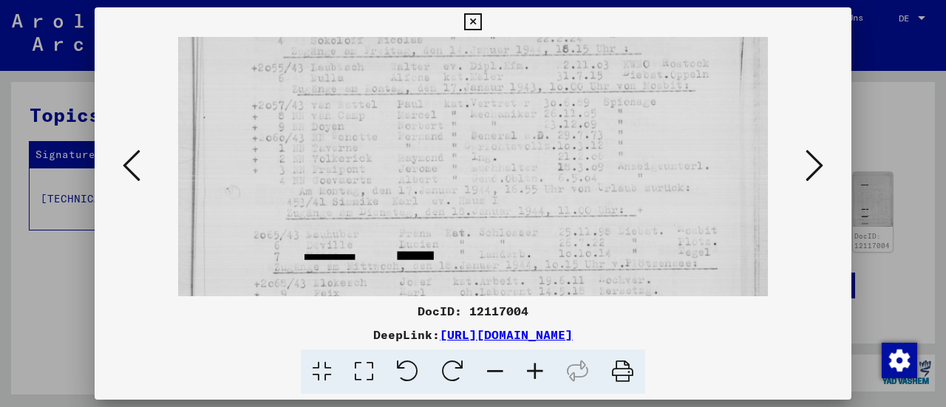
drag, startPoint x: 511, startPoint y: 161, endPoint x: 511, endPoint y: 126, distance: 34.8
click at [511, 126] on img at bounding box center [472, 277] width 589 height 814
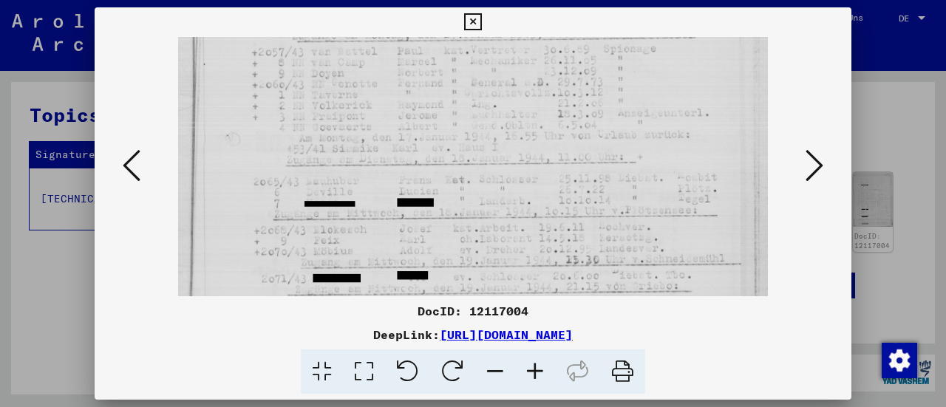
click at [506, 90] on img at bounding box center [472, 224] width 589 height 814
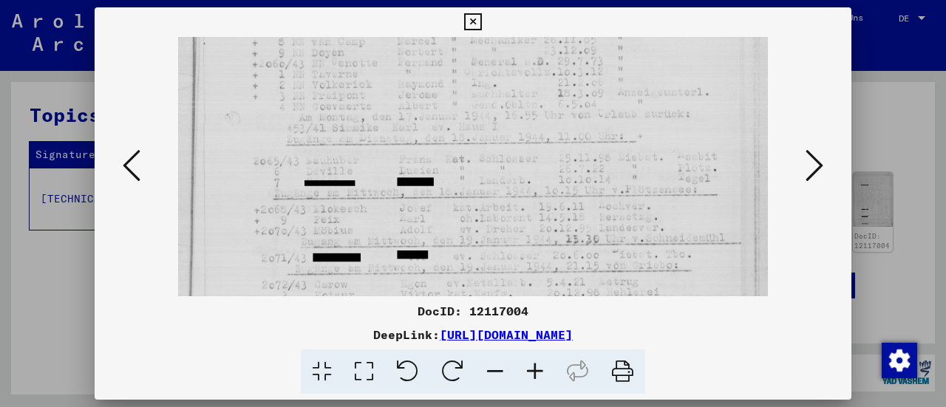
drag, startPoint x: 506, startPoint y: 141, endPoint x: 506, endPoint y: 119, distance: 22.2
click at [506, 119] on img at bounding box center [472, 203] width 589 height 814
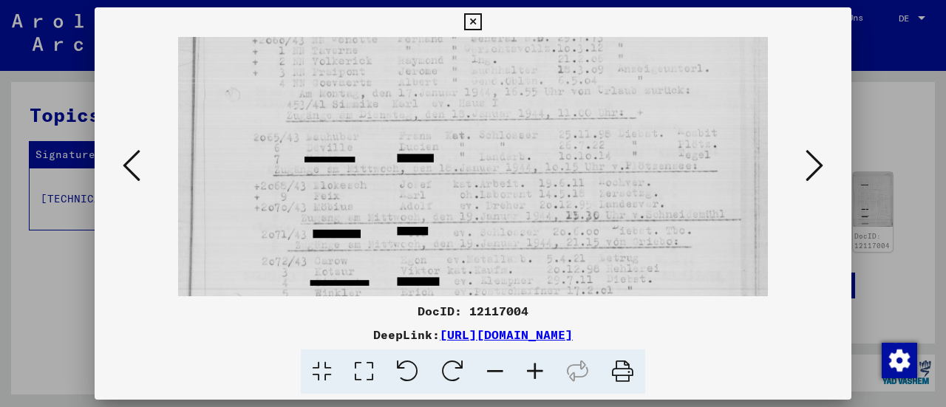
drag, startPoint x: 492, startPoint y: 169, endPoint x: 494, endPoint y: 148, distance: 21.5
click at [494, 148] on img at bounding box center [472, 179] width 589 height 814
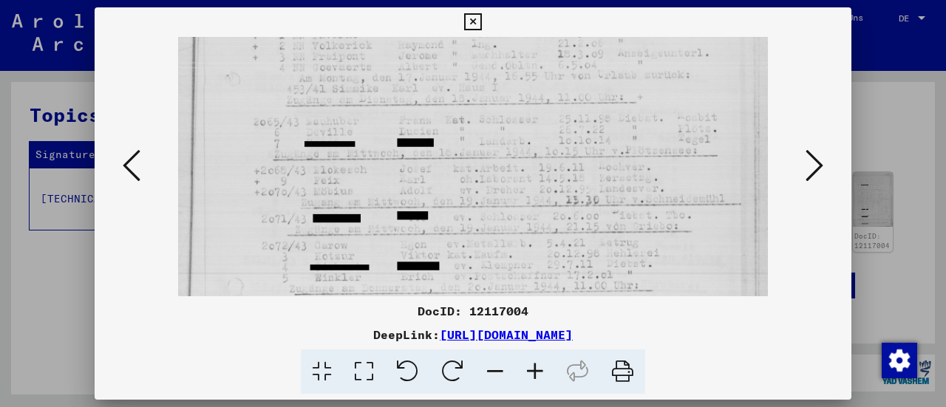
drag, startPoint x: 495, startPoint y: 187, endPoint x: 495, endPoint y: 172, distance: 14.8
click at [495, 172] on img at bounding box center [472, 164] width 589 height 814
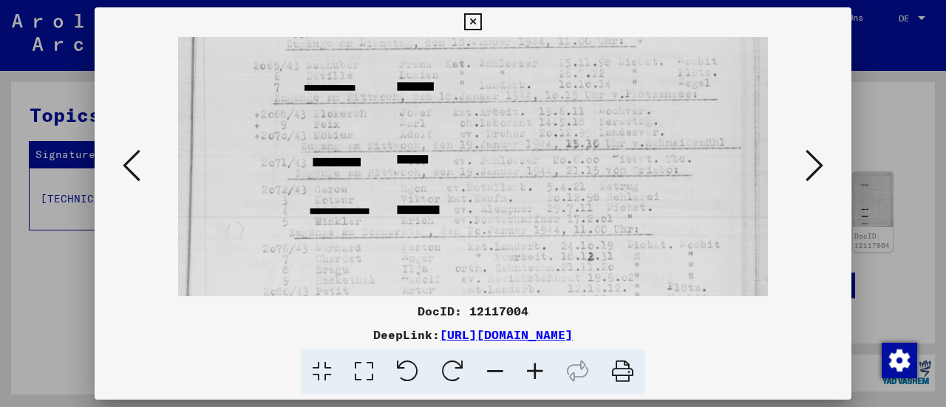
drag, startPoint x: 492, startPoint y: 184, endPoint x: 490, endPoint y: 131, distance: 53.3
click at [490, 131] on img at bounding box center [472, 108] width 589 height 814
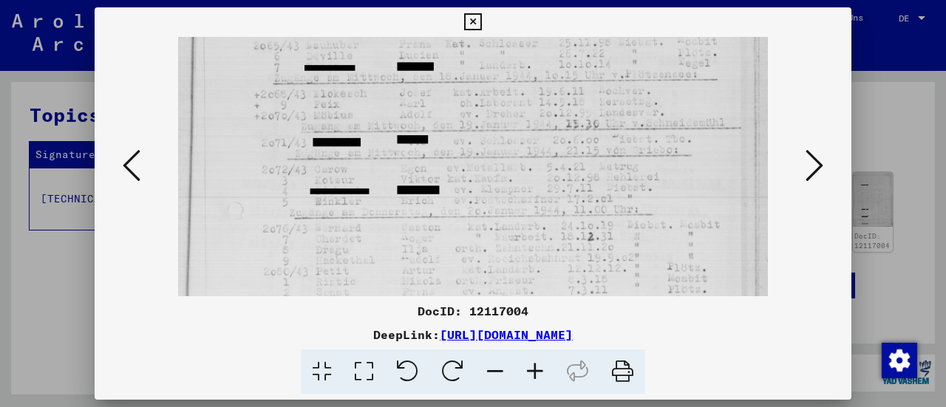
drag, startPoint x: 489, startPoint y: 174, endPoint x: 488, endPoint y: 161, distance: 12.7
click at [488, 161] on img at bounding box center [472, 88] width 589 height 814
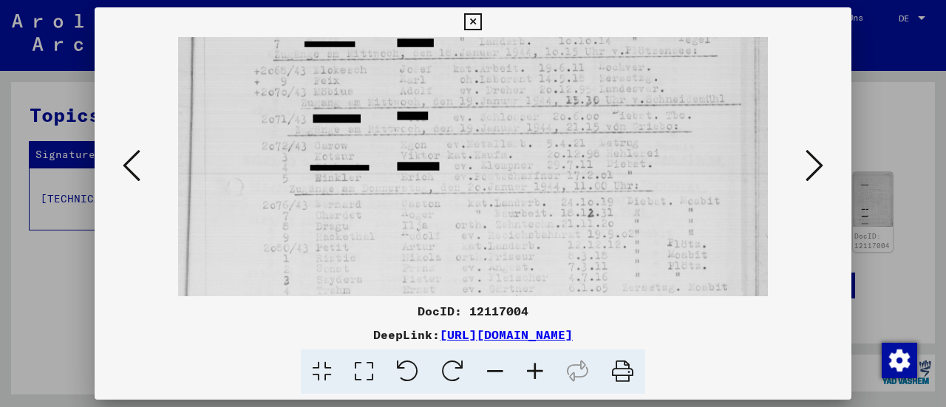
drag, startPoint x: 488, startPoint y: 191, endPoint x: 488, endPoint y: 168, distance: 22.9
click at [488, 168] on img at bounding box center [472, 64] width 589 height 814
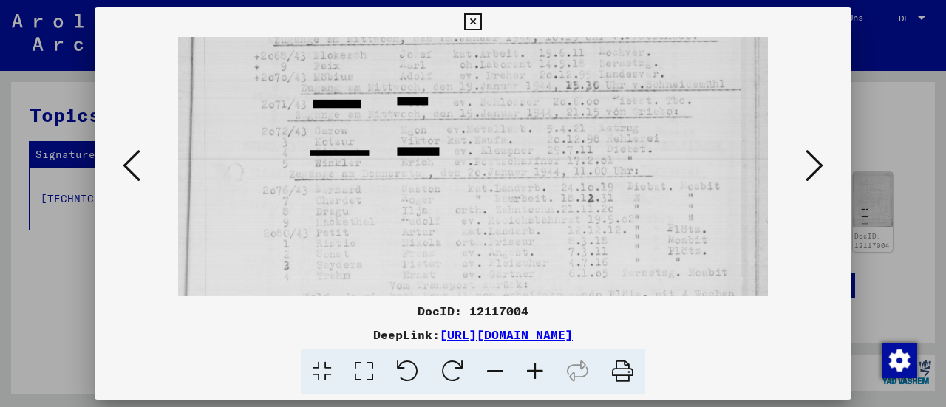
click at [488, 178] on img at bounding box center [472, 49] width 589 height 814
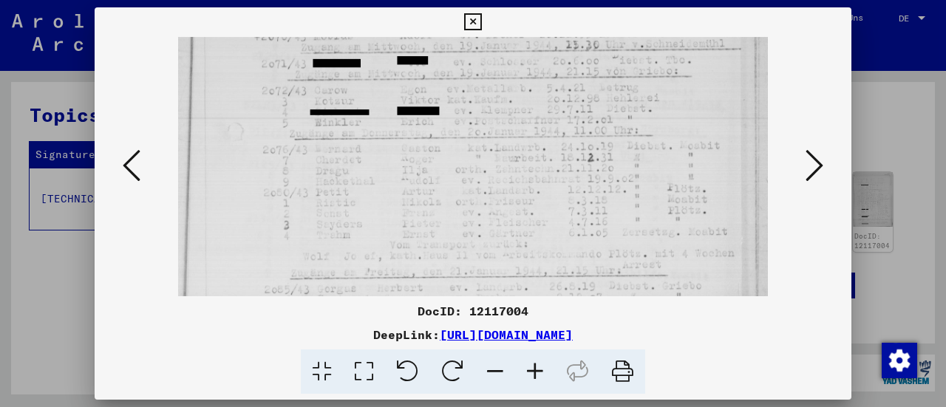
drag, startPoint x: 485, startPoint y: 181, endPoint x: 484, endPoint y: 155, distance: 26.6
click at [484, 155] on img at bounding box center [472, 8] width 589 height 814
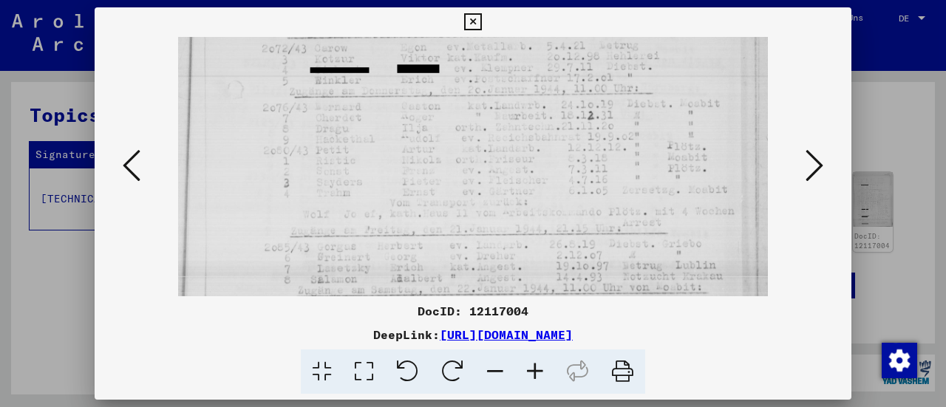
drag, startPoint x: 492, startPoint y: 200, endPoint x: 492, endPoint y: 157, distance: 42.9
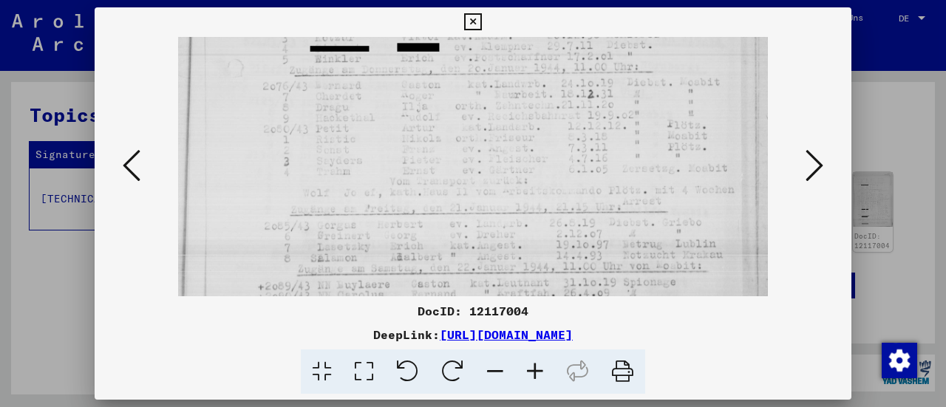
drag, startPoint x: 504, startPoint y: 188, endPoint x: 506, endPoint y: 167, distance: 20.8
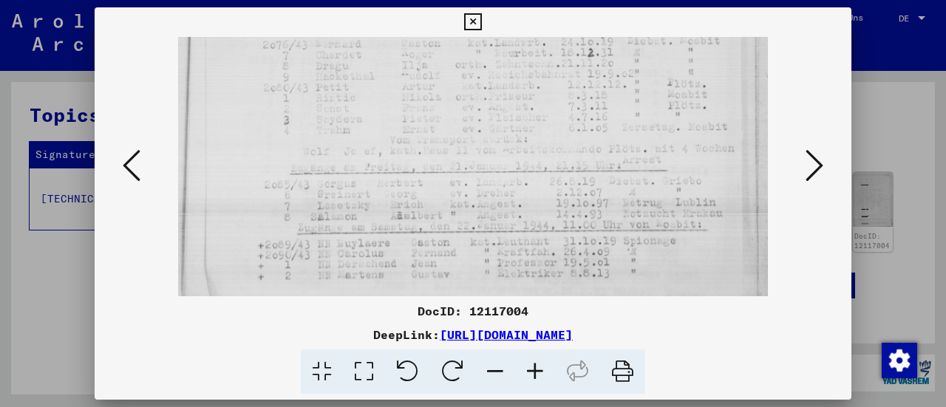
drag, startPoint x: 509, startPoint y: 195, endPoint x: 512, endPoint y: 172, distance: 23.0
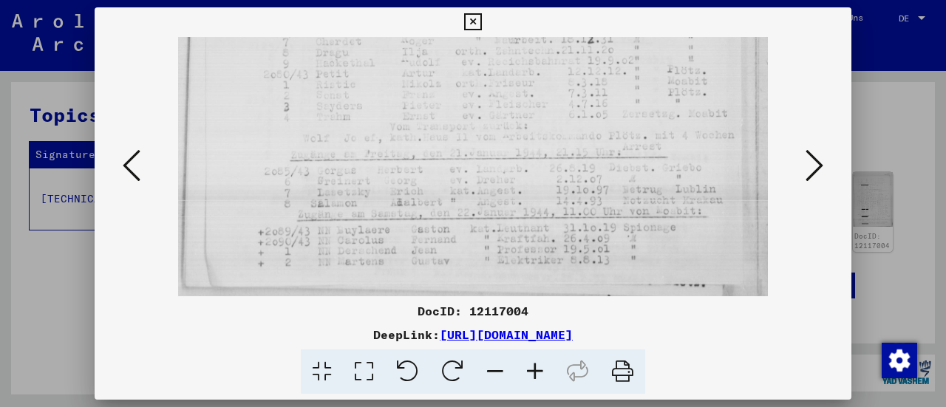
drag, startPoint x: 518, startPoint y: 197, endPoint x: 521, endPoint y: 159, distance: 38.6
click at [822, 149] on icon at bounding box center [815, 165] width 18 height 35
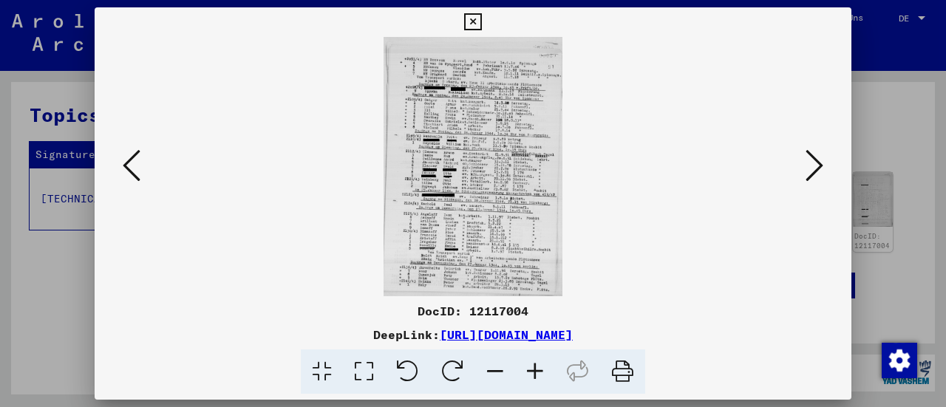
scroll to position [0, 0]
click at [540, 373] on icon at bounding box center [535, 372] width 40 height 45
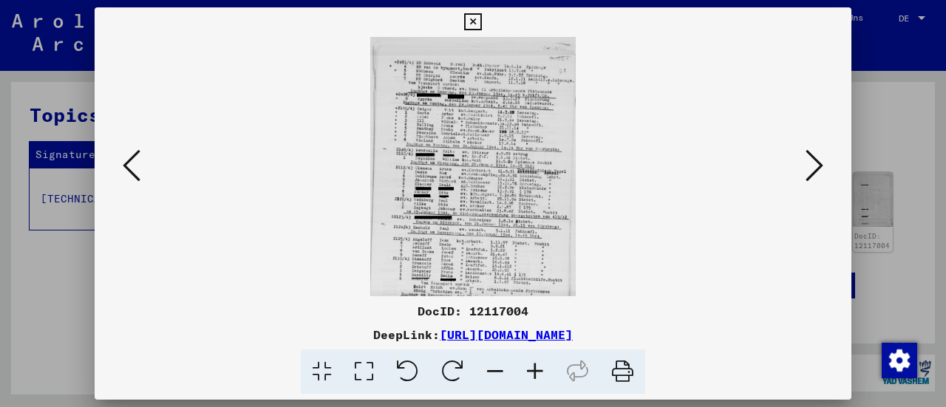
click at [540, 373] on icon at bounding box center [535, 372] width 40 height 45
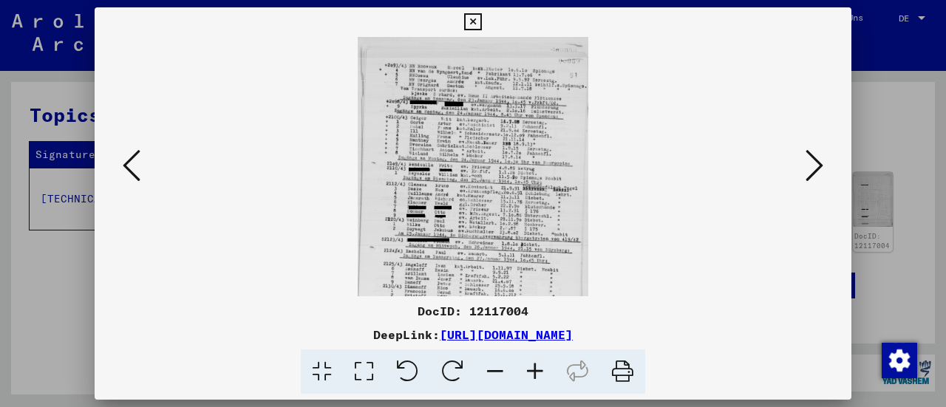
click at [540, 373] on icon at bounding box center [535, 372] width 40 height 45
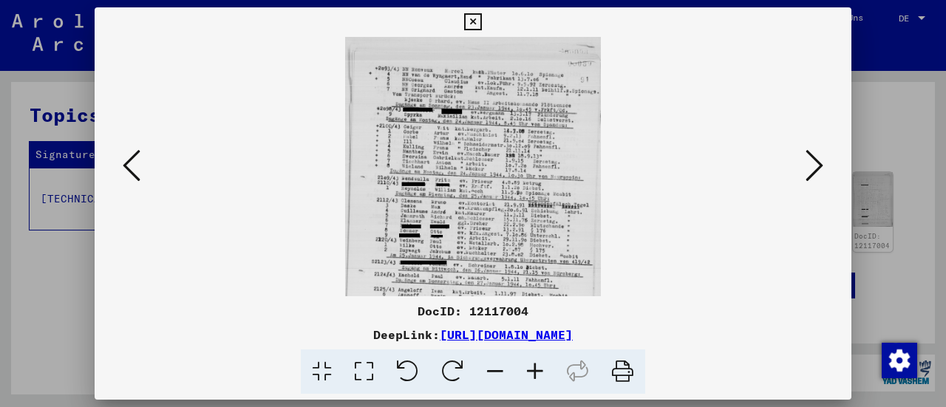
click at [540, 373] on icon at bounding box center [535, 372] width 40 height 45
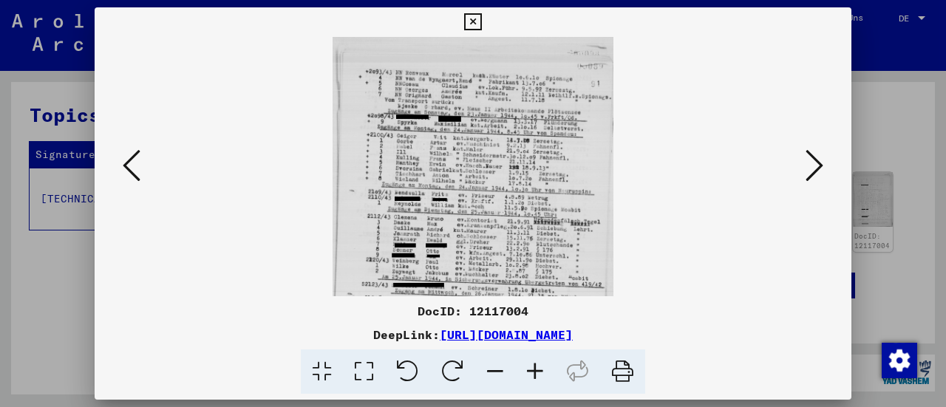
click at [540, 373] on icon at bounding box center [535, 372] width 40 height 45
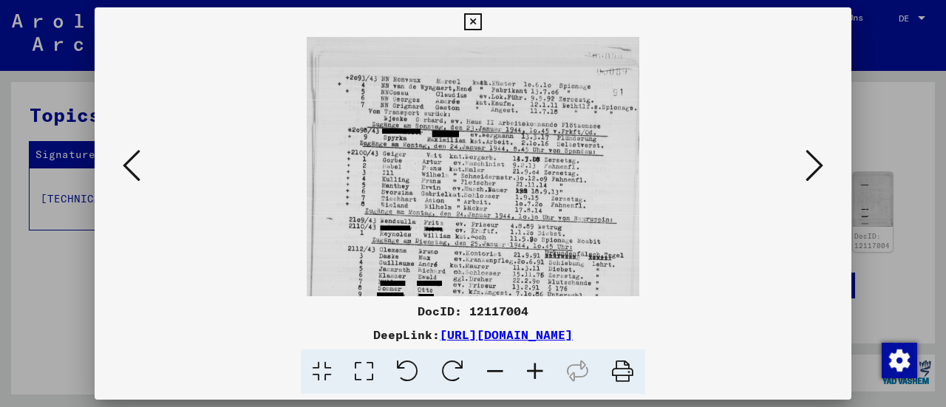
click at [540, 373] on icon at bounding box center [535, 372] width 40 height 45
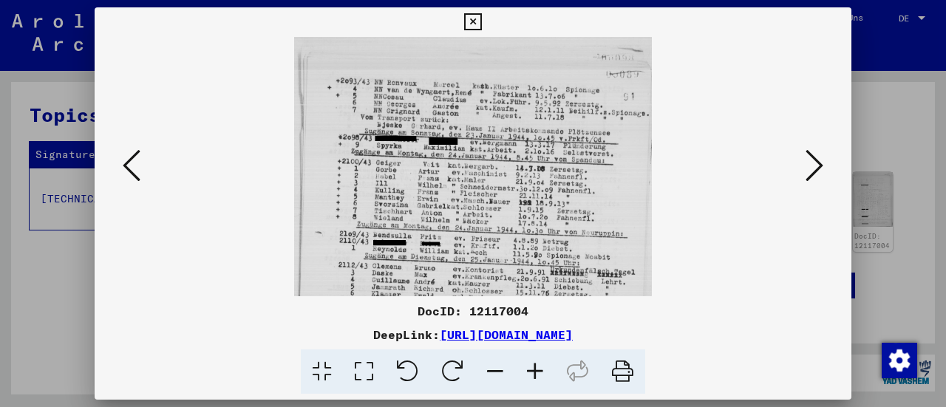
click at [540, 373] on icon at bounding box center [535, 372] width 40 height 45
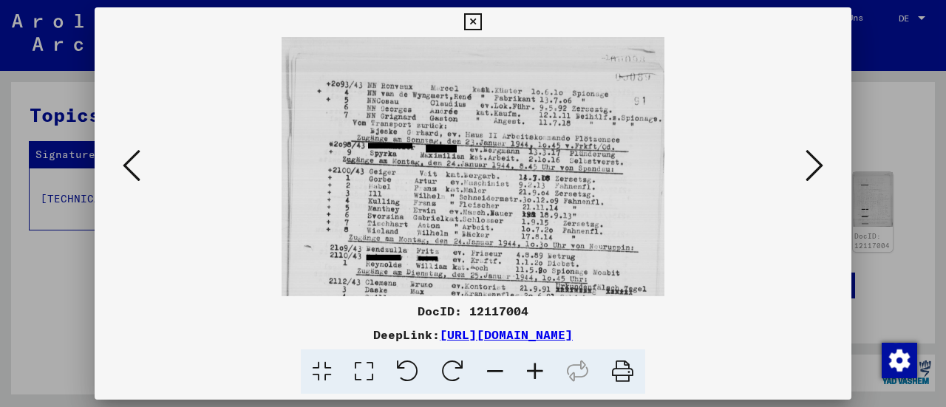
click at [540, 373] on icon at bounding box center [535, 372] width 40 height 45
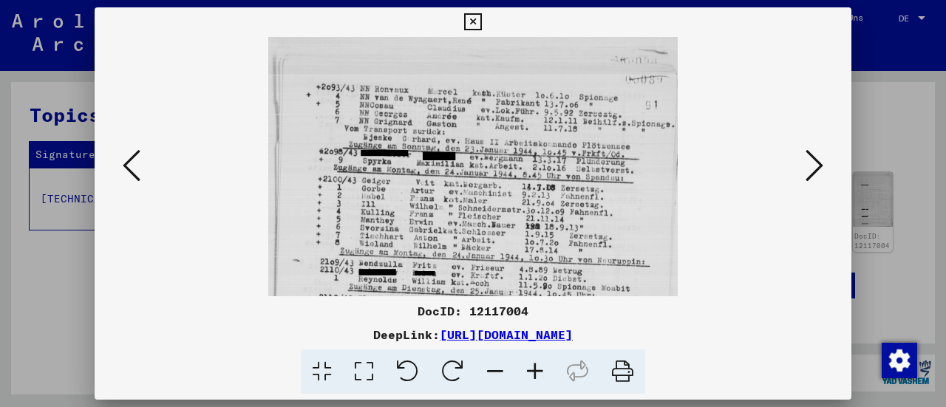
click at [540, 373] on icon at bounding box center [535, 372] width 40 height 45
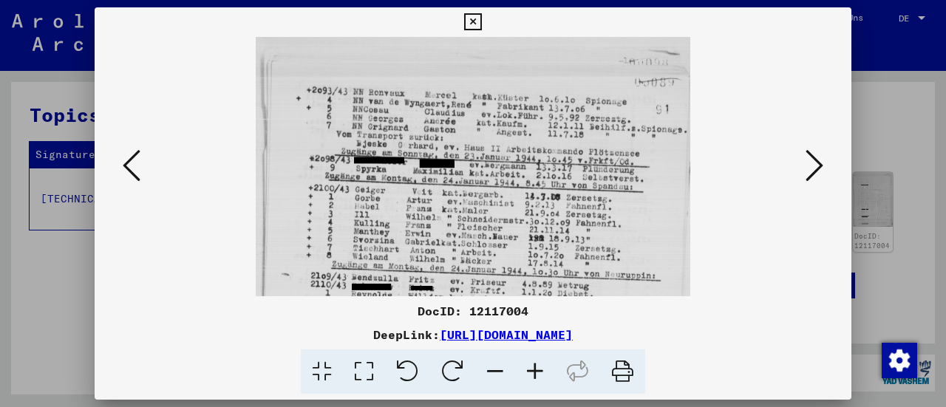
click at [540, 373] on icon at bounding box center [535, 372] width 40 height 45
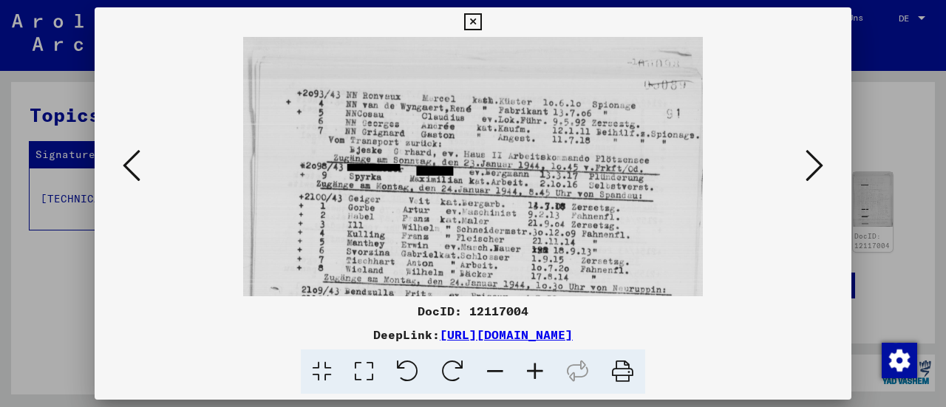
click at [540, 373] on icon at bounding box center [535, 372] width 40 height 45
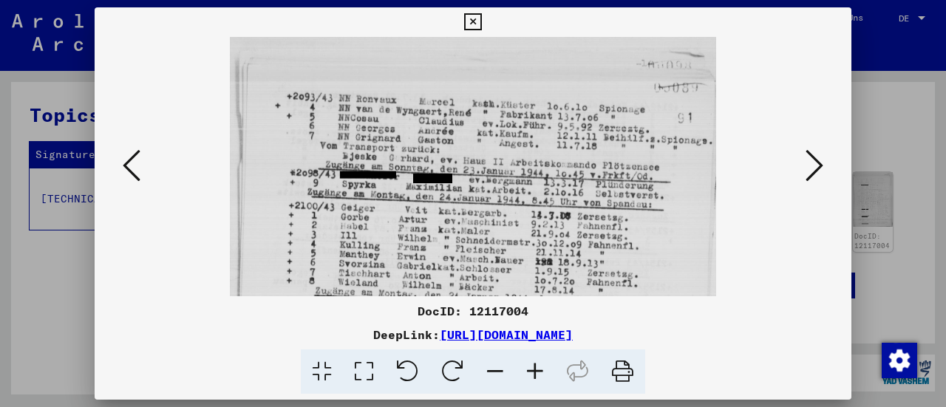
click at [540, 373] on icon at bounding box center [535, 372] width 40 height 45
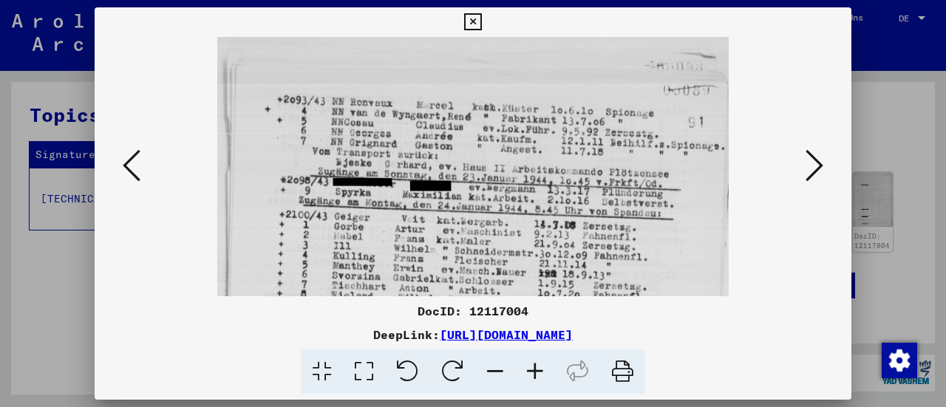
click at [540, 373] on icon at bounding box center [535, 372] width 40 height 45
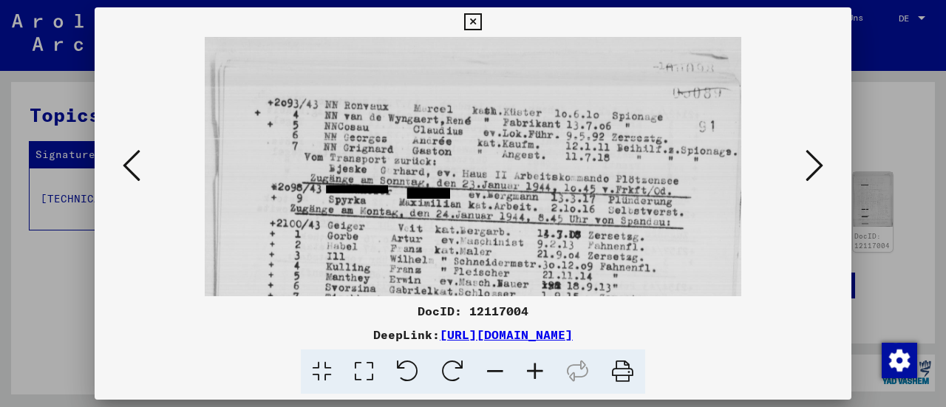
click at [540, 373] on icon at bounding box center [535, 372] width 40 height 45
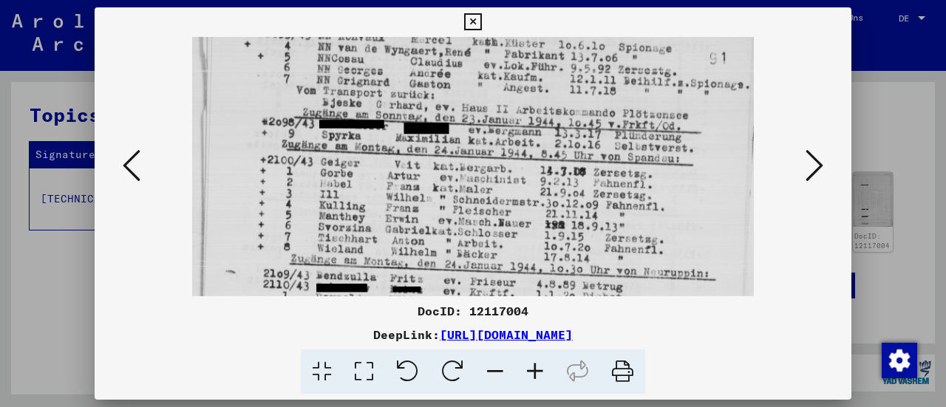
scroll to position [76, 0]
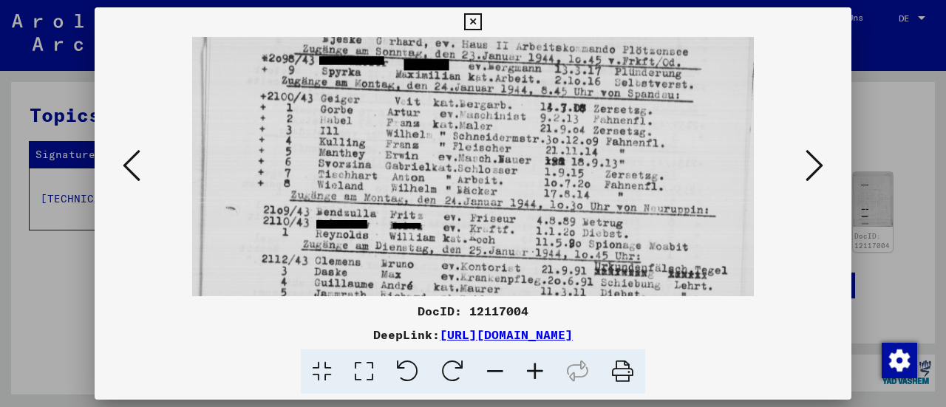
drag, startPoint x: 491, startPoint y: 253, endPoint x: 495, endPoint y: 128, distance: 125.0
click at [495, 128] on img at bounding box center [473, 308] width 563 height 814
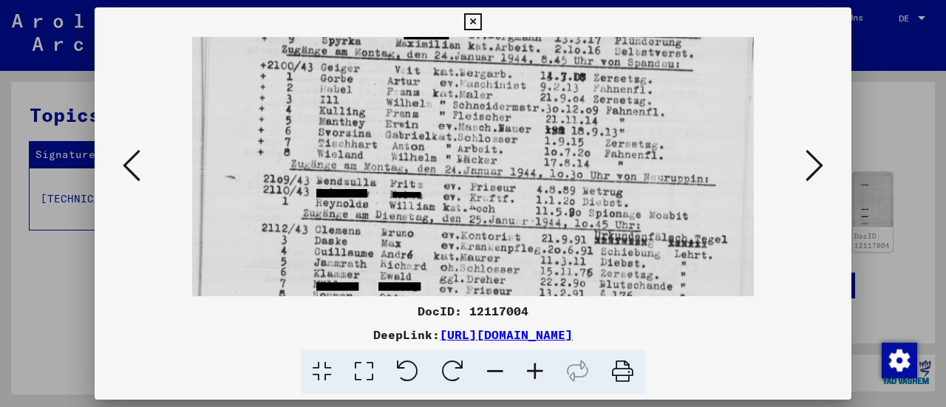
drag, startPoint x: 494, startPoint y: 156, endPoint x: 494, endPoint y: 125, distance: 31.1
click at [494, 125] on img at bounding box center [473, 277] width 563 height 814
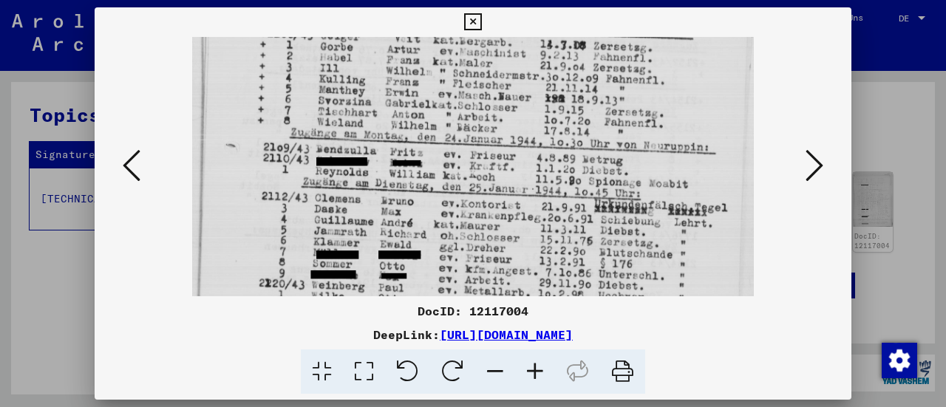
drag, startPoint x: 491, startPoint y: 152, endPoint x: 490, endPoint y: 123, distance: 28.1
click at [490, 123] on img at bounding box center [473, 245] width 563 height 814
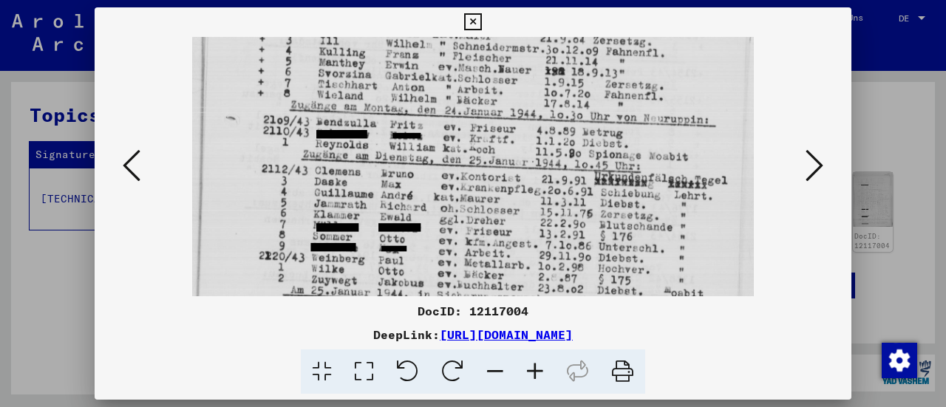
click at [488, 128] on img at bounding box center [473, 218] width 563 height 814
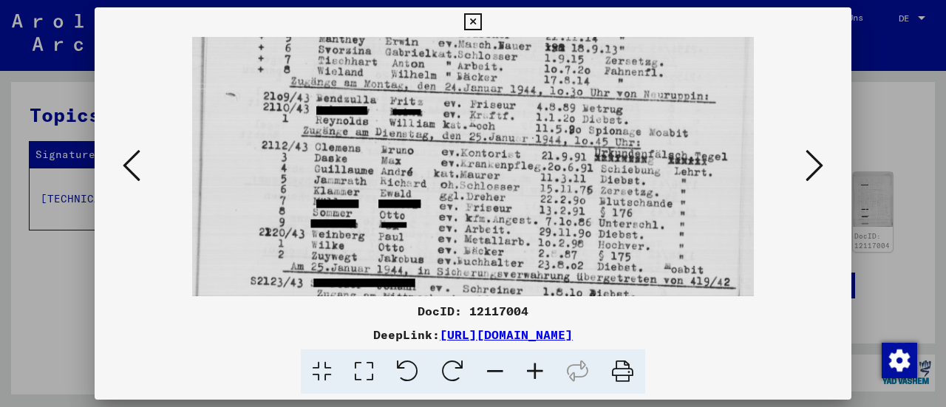
drag, startPoint x: 487, startPoint y: 157, endPoint x: 485, endPoint y: 135, distance: 22.2
click at [485, 135] on img at bounding box center [473, 194] width 563 height 814
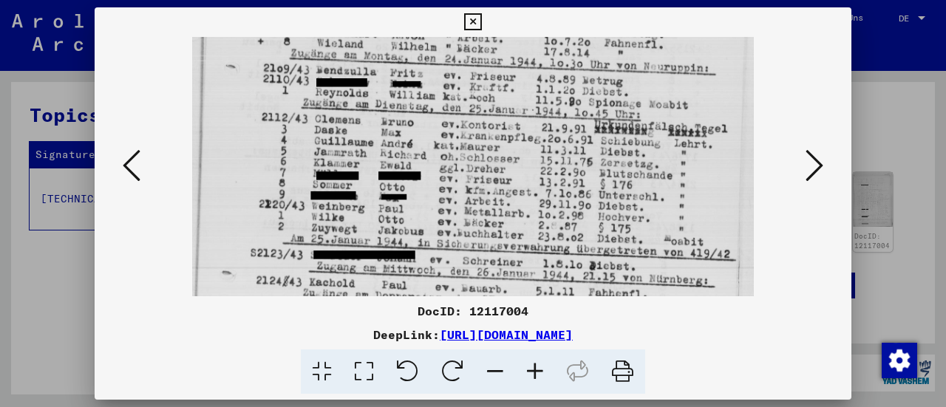
drag, startPoint x: 484, startPoint y: 177, endPoint x: 484, endPoint y: 149, distance: 28.1
click at [484, 149] on img at bounding box center [473, 166] width 563 height 814
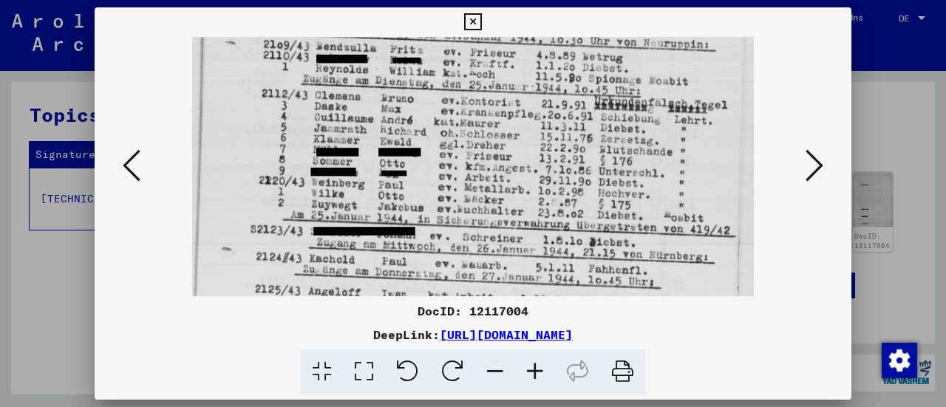
drag, startPoint x: 488, startPoint y: 182, endPoint x: 489, endPoint y: 159, distance: 22.9
click at [489, 159] on img at bounding box center [473, 142] width 563 height 814
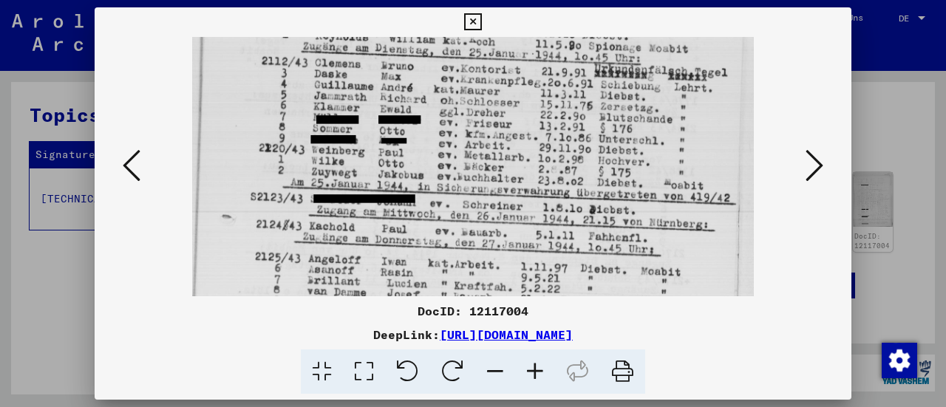
drag, startPoint x: 489, startPoint y: 176, endPoint x: 489, endPoint y: 144, distance: 31.8
click at [489, 144] on img at bounding box center [473, 110] width 563 height 814
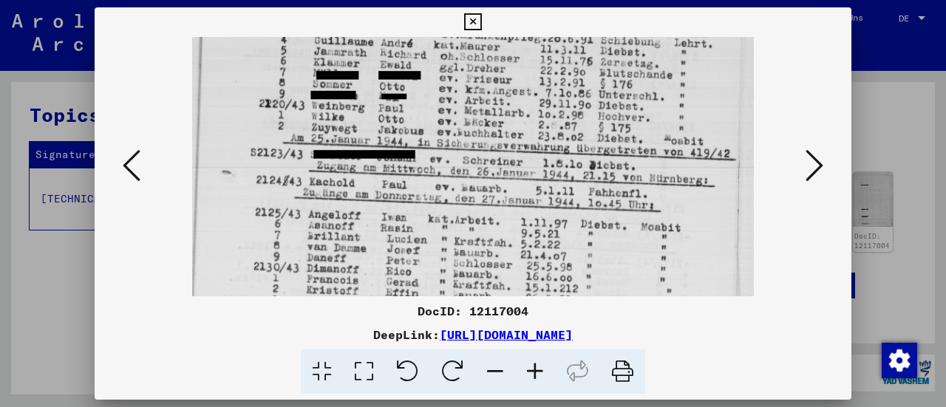
drag, startPoint x: 485, startPoint y: 166, endPoint x: 485, endPoint y: 123, distance: 42.9
click at [485, 123] on img at bounding box center [473, 65] width 563 height 814
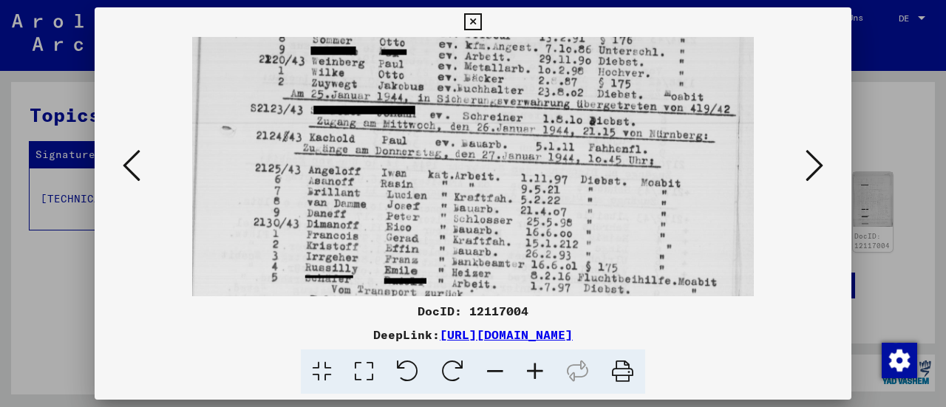
drag, startPoint x: 487, startPoint y: 169, endPoint x: 488, endPoint y: 130, distance: 39.2
click at [488, 130] on img at bounding box center [473, 21] width 563 height 814
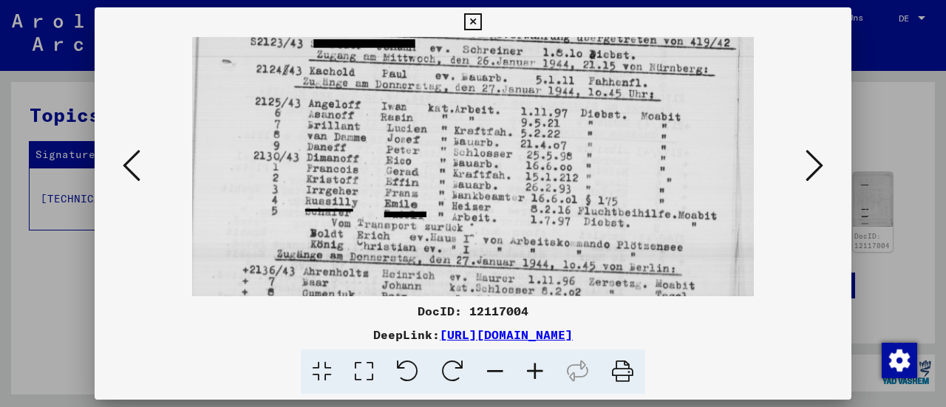
drag, startPoint x: 484, startPoint y: 177, endPoint x: 484, endPoint y: 144, distance: 32.5
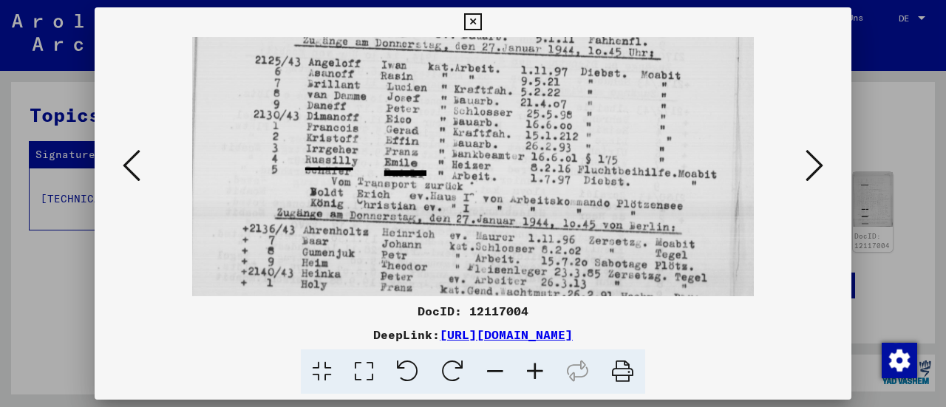
drag, startPoint x: 481, startPoint y: 159, endPoint x: 481, endPoint y: 135, distance: 24.4
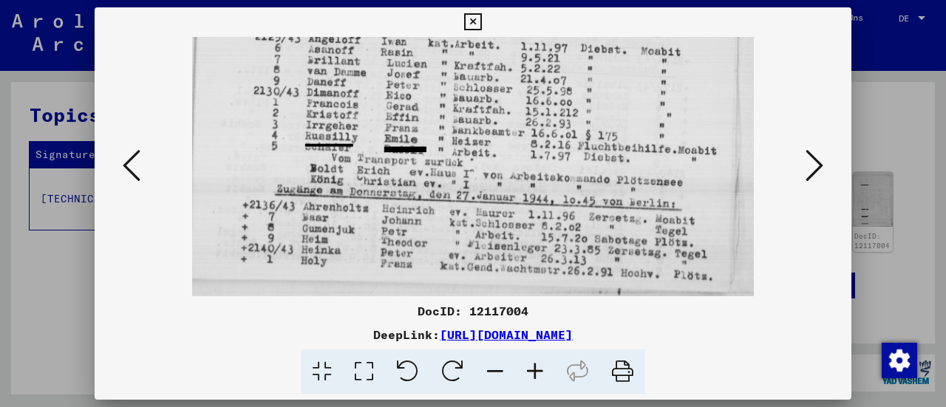
drag, startPoint x: 481, startPoint y: 184, endPoint x: 482, endPoint y: 155, distance: 29.6
click at [809, 166] on icon at bounding box center [815, 165] width 18 height 35
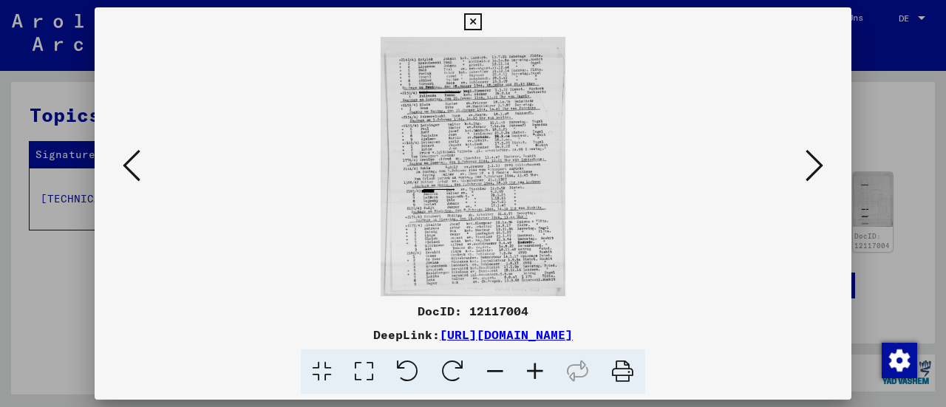
scroll to position [0, 0]
click at [544, 367] on icon at bounding box center [535, 372] width 40 height 45
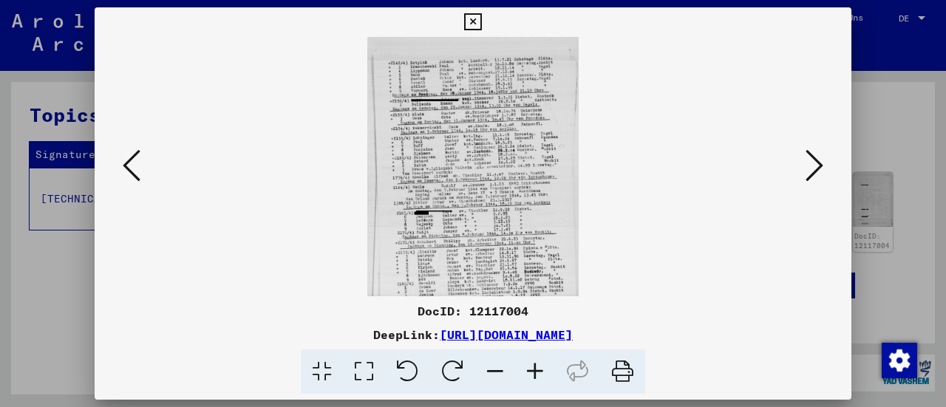
click at [544, 367] on icon at bounding box center [535, 372] width 40 height 45
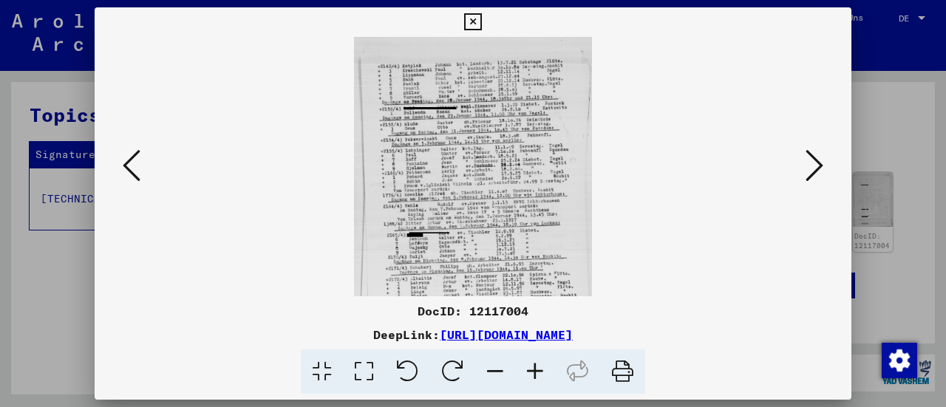
click at [544, 367] on icon at bounding box center [535, 372] width 40 height 45
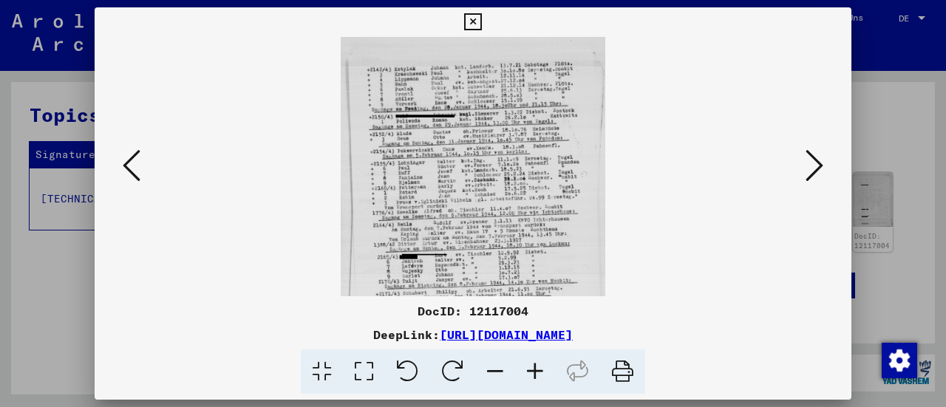
click at [544, 367] on icon at bounding box center [535, 372] width 40 height 45
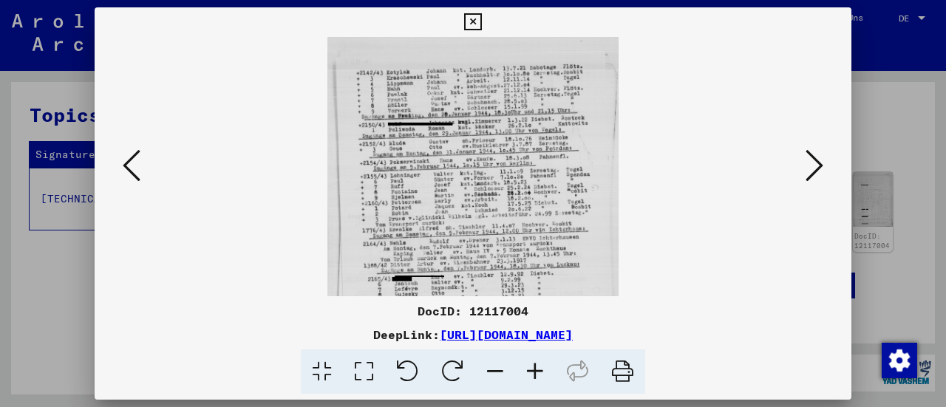
click at [544, 367] on icon at bounding box center [535, 372] width 40 height 45
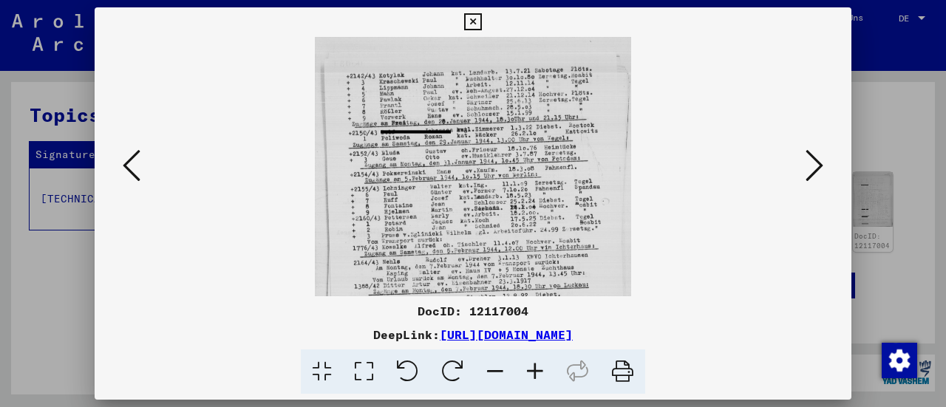
click at [544, 367] on icon at bounding box center [535, 372] width 40 height 45
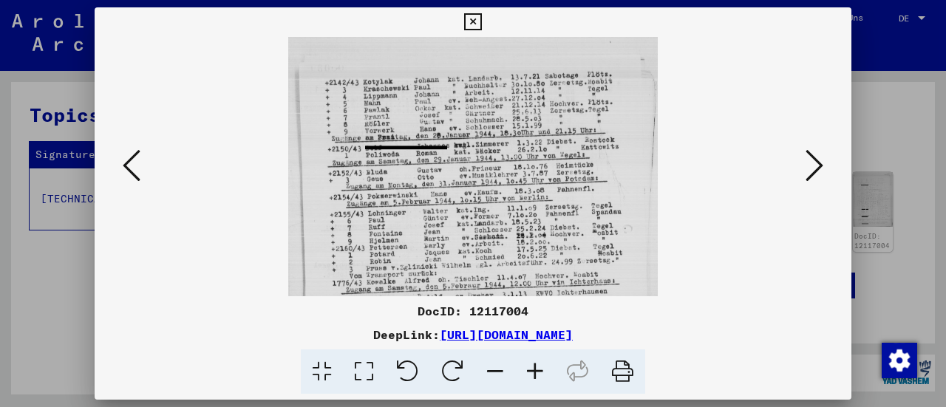
click at [544, 367] on icon at bounding box center [535, 372] width 40 height 45
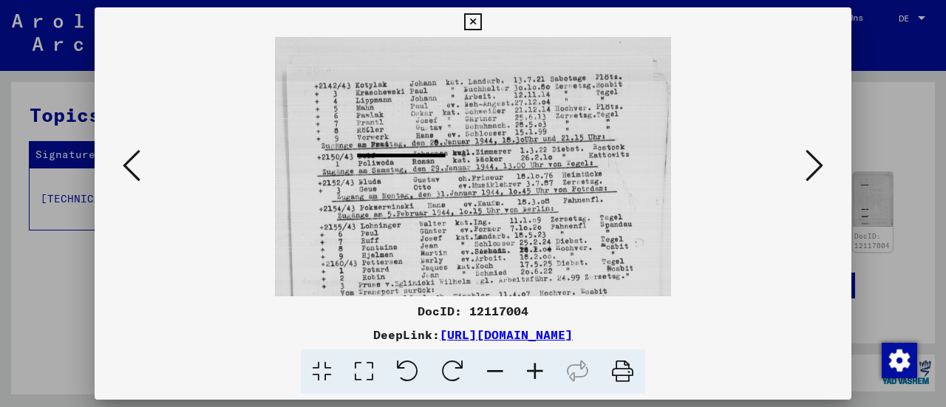
click at [544, 367] on icon at bounding box center [535, 372] width 40 height 45
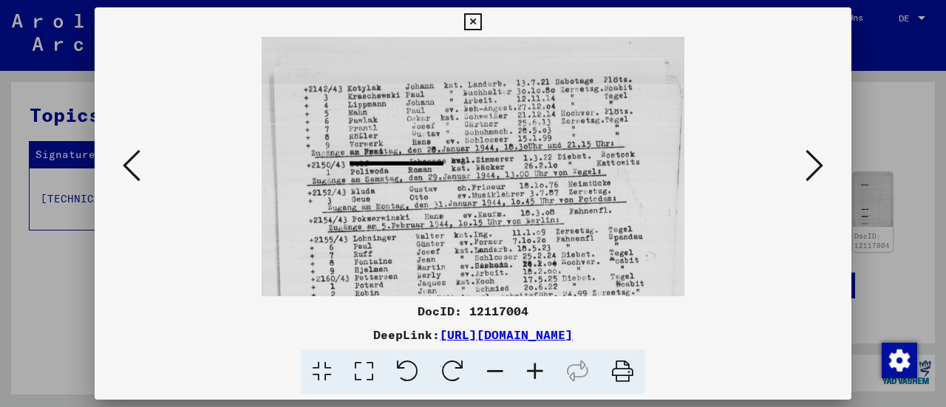
click at [544, 367] on icon at bounding box center [535, 372] width 40 height 45
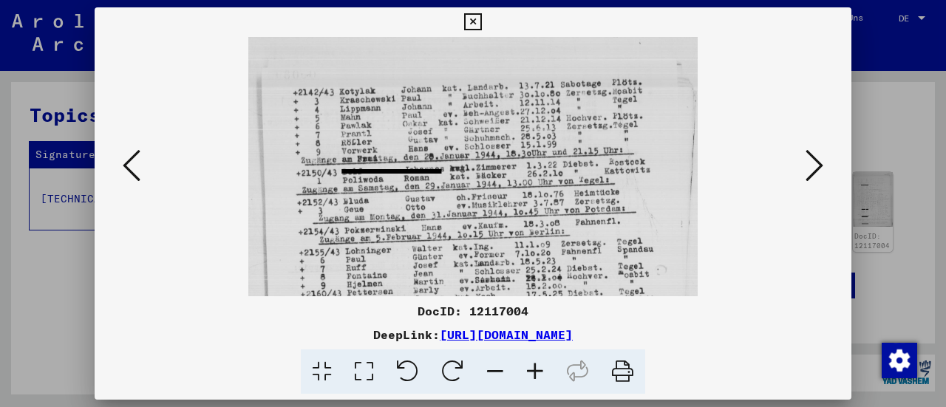
click at [544, 367] on icon at bounding box center [535, 372] width 40 height 45
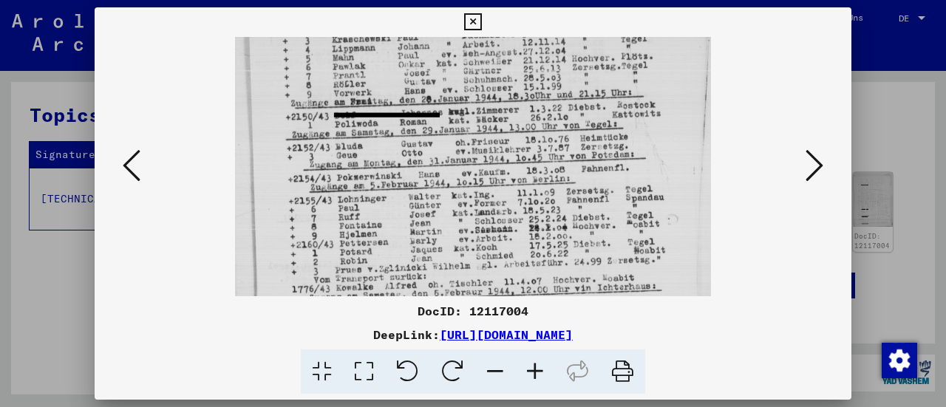
drag, startPoint x: 521, startPoint y: 248, endPoint x: 520, endPoint y: 169, distance: 79.1
click at [520, 169] on img at bounding box center [472, 306] width 475 height 666
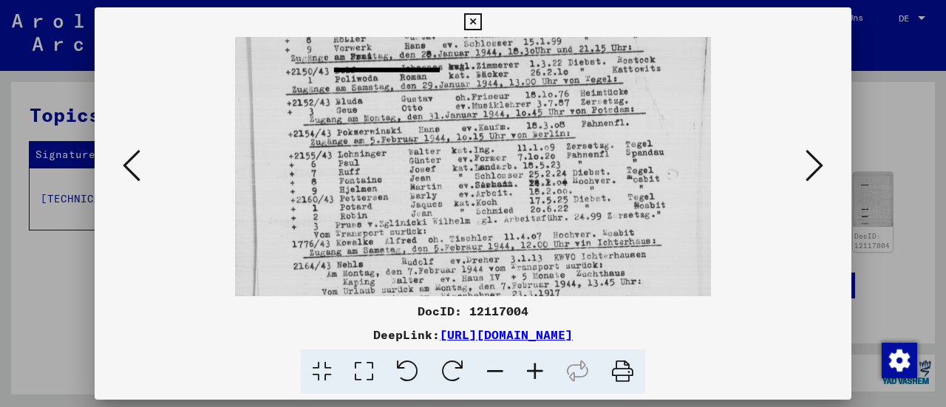
drag, startPoint x: 519, startPoint y: 167, endPoint x: 518, endPoint y: 138, distance: 28.9
click at [518, 138] on img at bounding box center [472, 261] width 475 height 666
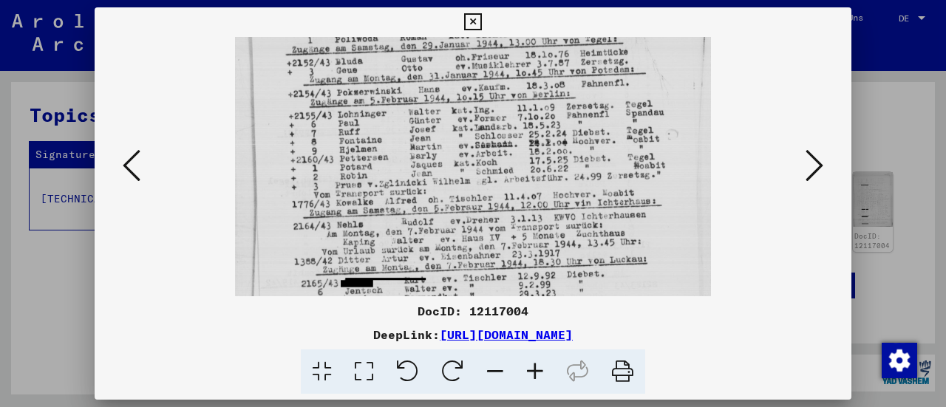
drag, startPoint x: 512, startPoint y: 177, endPoint x: 507, endPoint y: 138, distance: 38.7
click at [507, 138] on img at bounding box center [472, 221] width 475 height 666
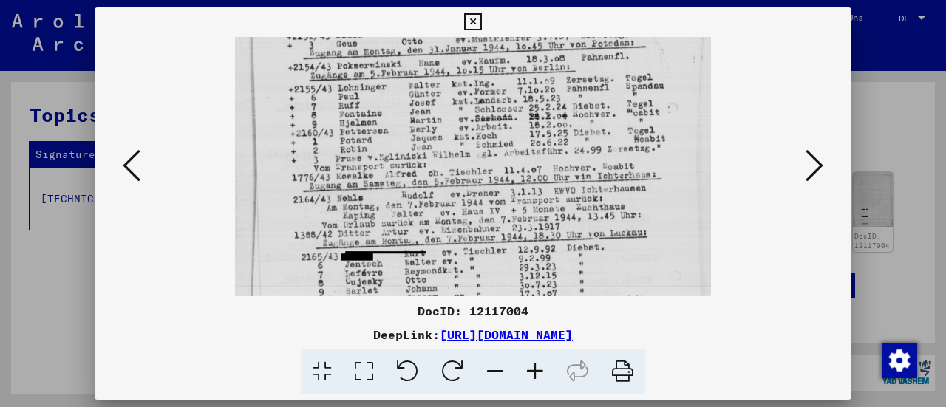
click at [508, 138] on img at bounding box center [472, 194] width 475 height 666
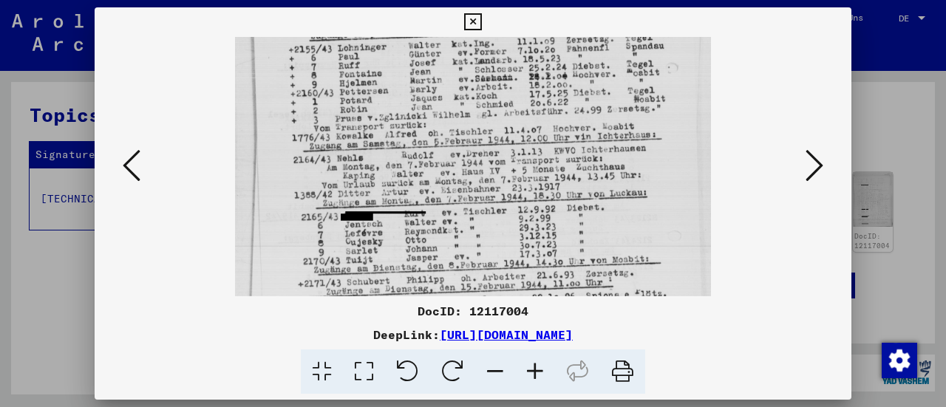
click at [512, 137] on img at bounding box center [472, 154] width 475 height 666
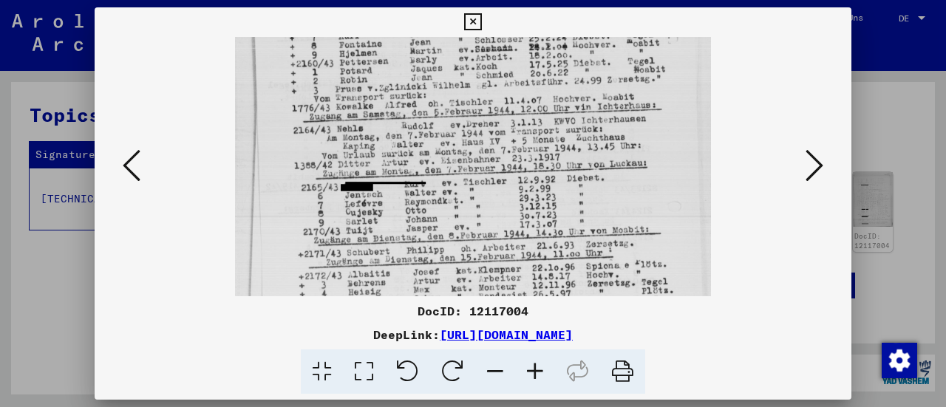
drag, startPoint x: 509, startPoint y: 144, endPoint x: 509, endPoint y: 126, distance: 18.5
click at [509, 126] on img at bounding box center [472, 124] width 475 height 666
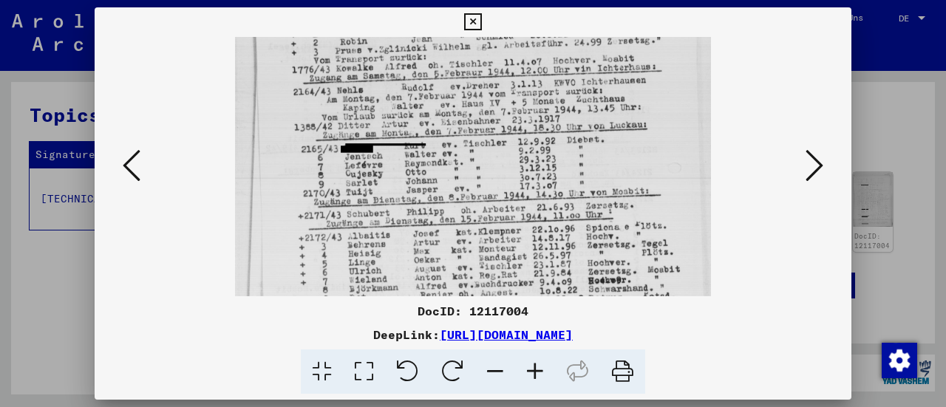
drag, startPoint x: 514, startPoint y: 174, endPoint x: 512, endPoint y: 135, distance: 38.5
click at [512, 135] on img at bounding box center [472, 86] width 475 height 666
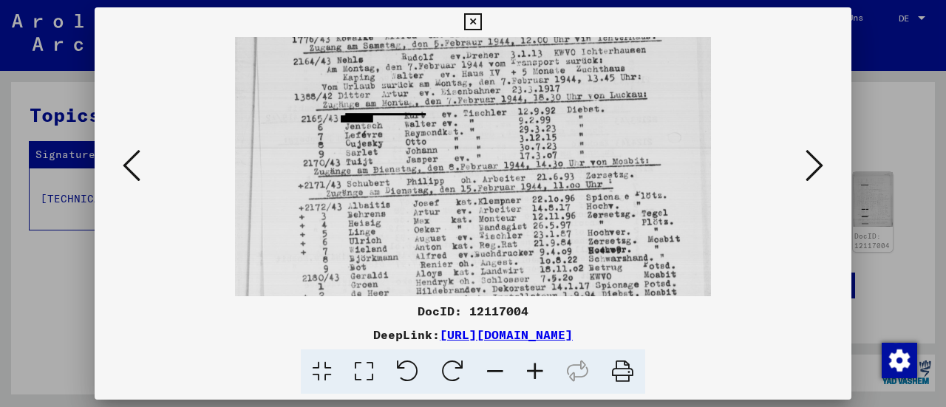
click at [512, 139] on img at bounding box center [472, 56] width 475 height 666
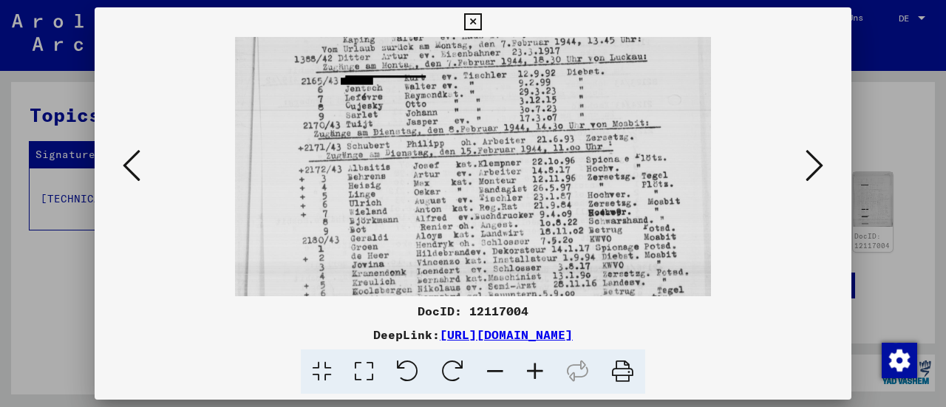
click at [512, 127] on img at bounding box center [472, 18] width 475 height 666
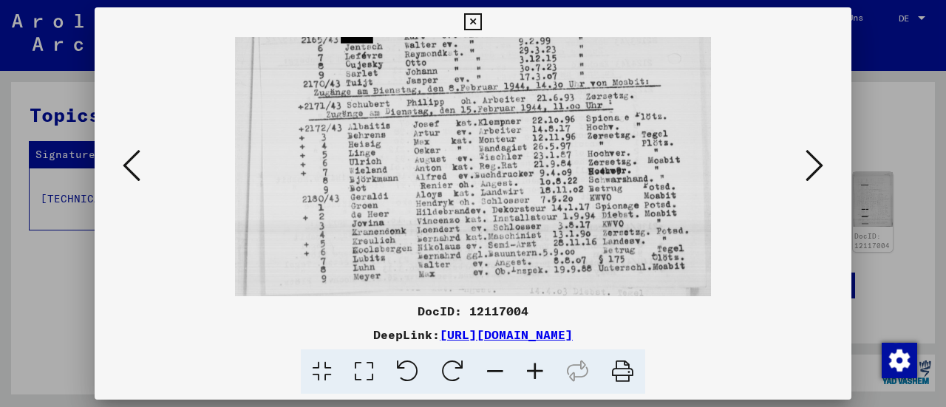
click at [821, 163] on icon at bounding box center [815, 165] width 18 height 35
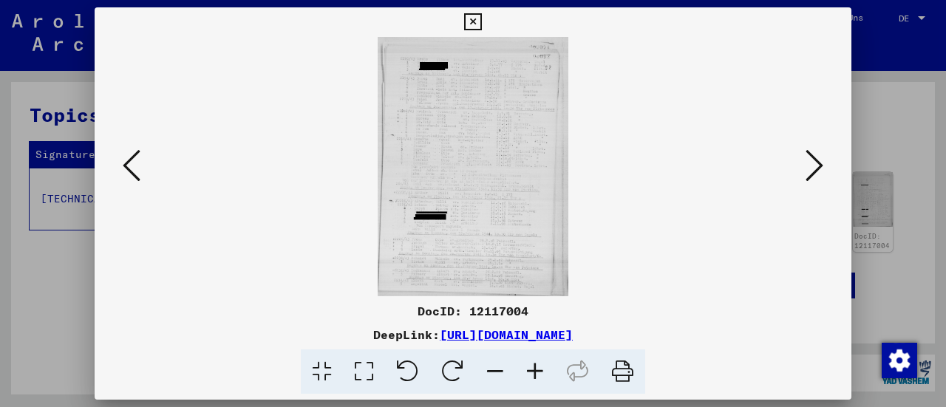
scroll to position [0, 0]
click at [821, 163] on icon at bounding box center [815, 165] width 18 height 35
click at [479, 21] on icon at bounding box center [472, 22] width 17 height 18
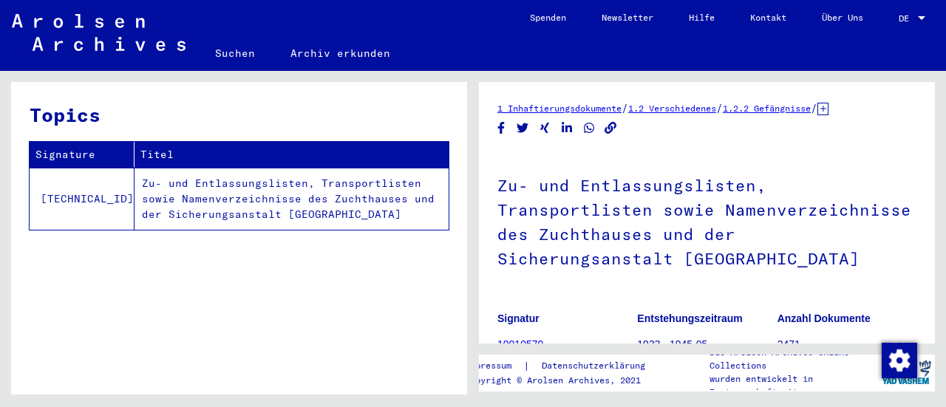
click at [838, 162] on h1 "Zu- und Entlassungslisten, Transportlisten sowie Namenverzeichnisse des Zuchtha…" at bounding box center [707, 221] width 419 height 138
